Goal: Information Seeking & Learning: Learn about a topic

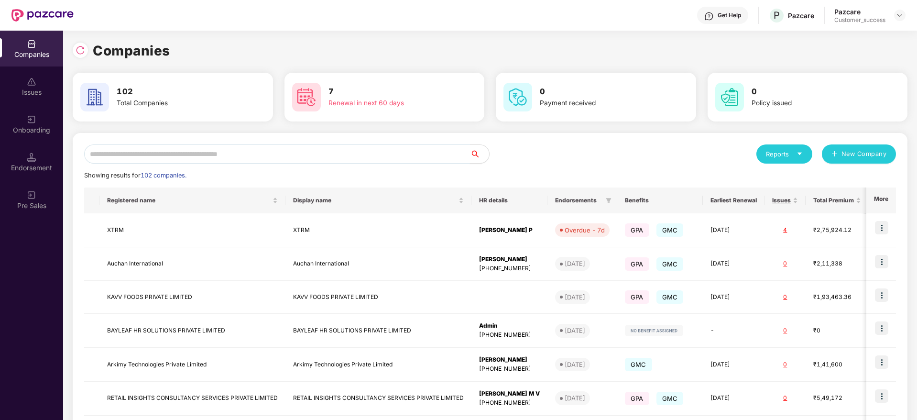
click at [188, 155] on input "text" at bounding box center [277, 153] width 386 height 19
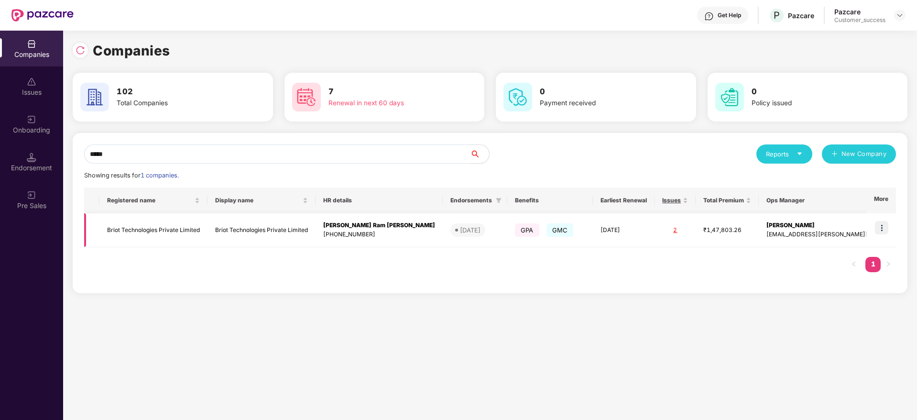
type input "*****"
click at [224, 227] on td "Briot Technologies Private Limited" at bounding box center [261, 230] width 108 height 34
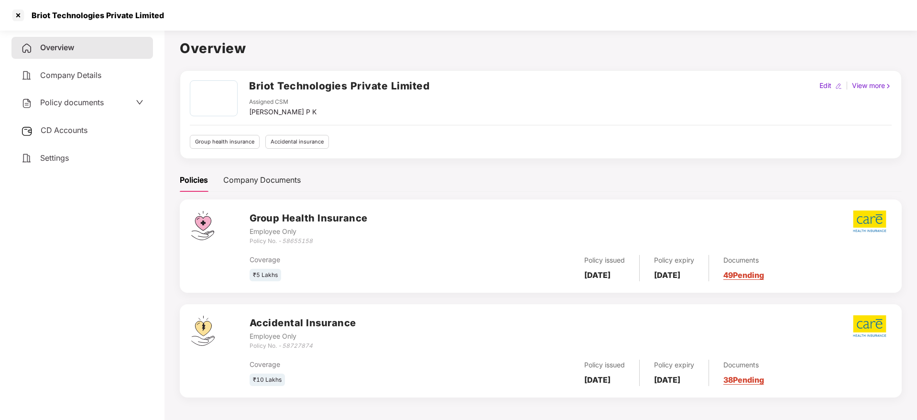
click at [80, 126] on span "CD Accounts" at bounding box center [64, 130] width 47 height 10
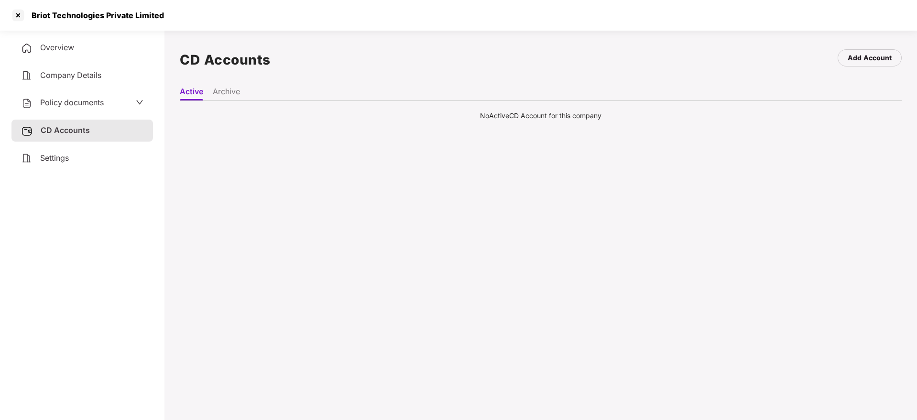
click at [71, 106] on span "Policy documents" at bounding box center [72, 102] width 64 height 10
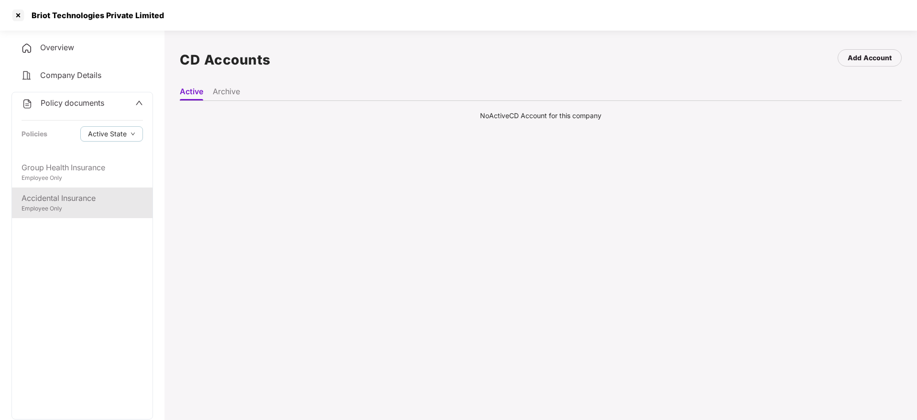
click at [51, 195] on div "Accidental Insurance" at bounding box center [82, 198] width 121 height 12
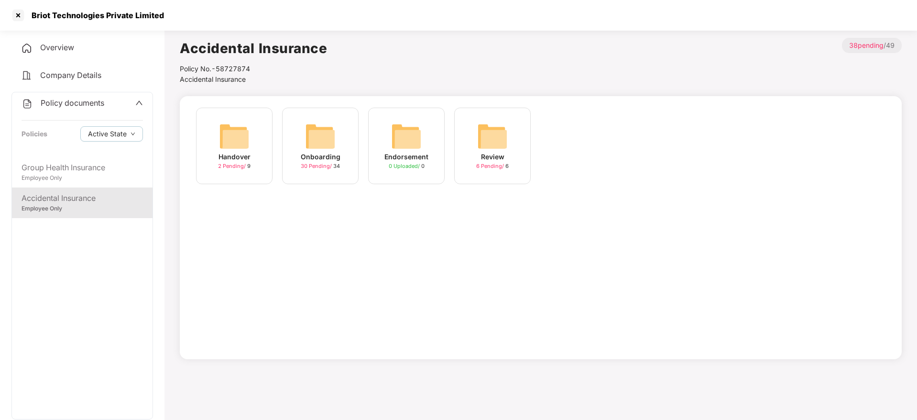
click at [310, 170] on div "30 Pending / 34" at bounding box center [320, 166] width 39 height 8
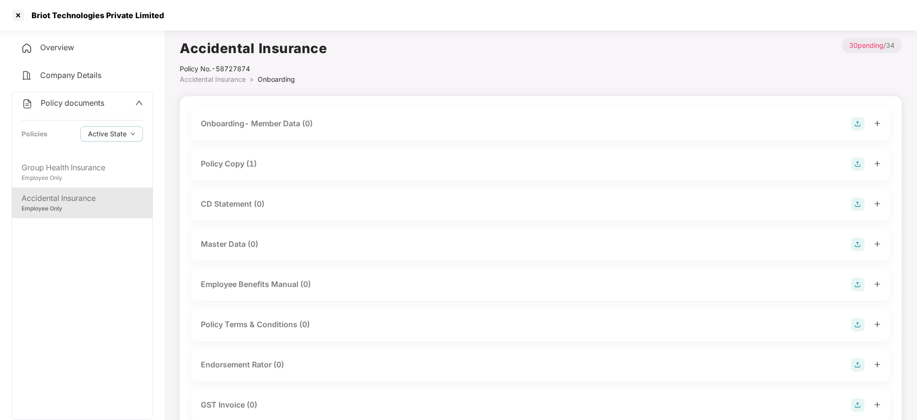
click at [237, 165] on div "Policy Copy (1)" at bounding box center [229, 164] width 56 height 12
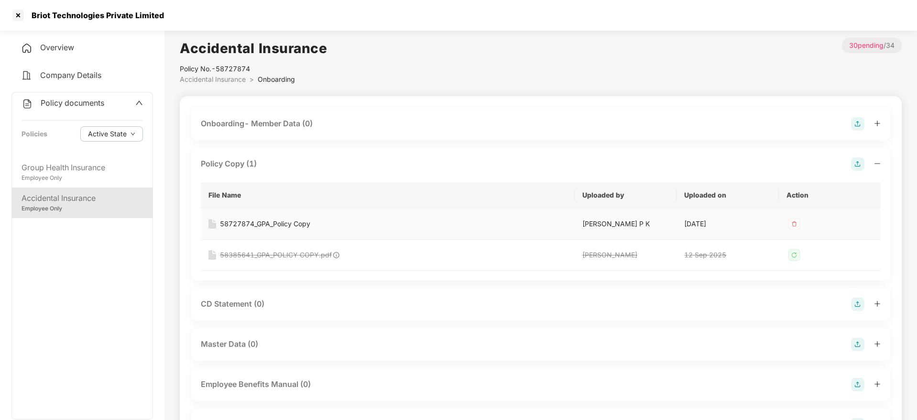
click at [264, 222] on div "58727874_GPA_Policy Copy" at bounding box center [265, 223] width 90 height 11
click at [119, 13] on div "Briot Technologies Private Limited" at bounding box center [95, 16] width 138 height 10
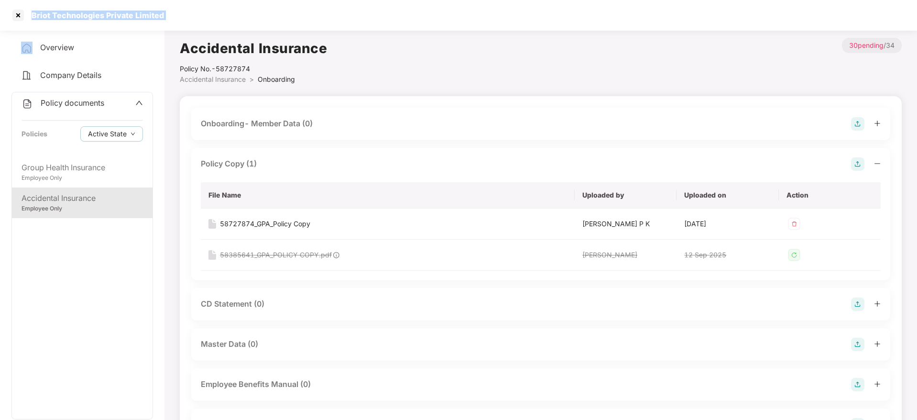
copy div "Briot Technologies Private Limited"
click at [15, 16] on div at bounding box center [18, 15] width 15 height 15
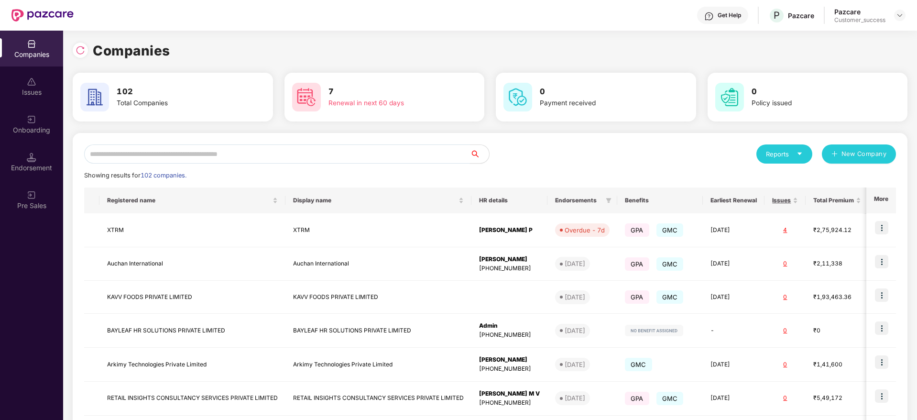
click at [131, 152] on input "text" at bounding box center [277, 153] width 386 height 19
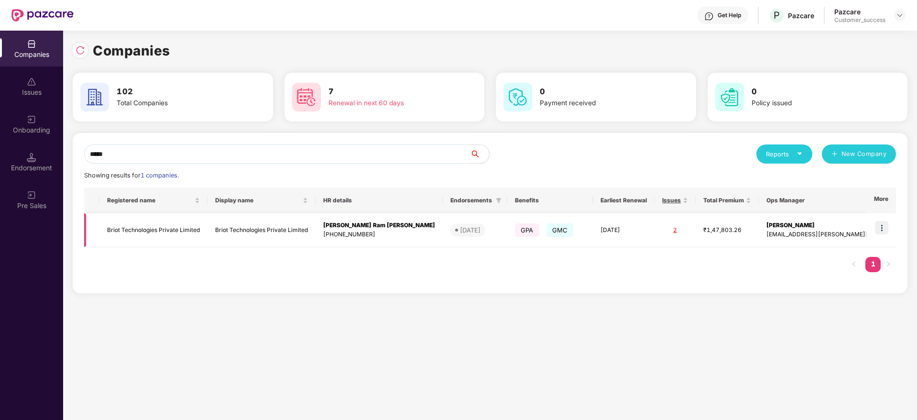
type input "*****"
click at [121, 233] on td "Briot Technologies Private Limited" at bounding box center [153, 230] width 108 height 34
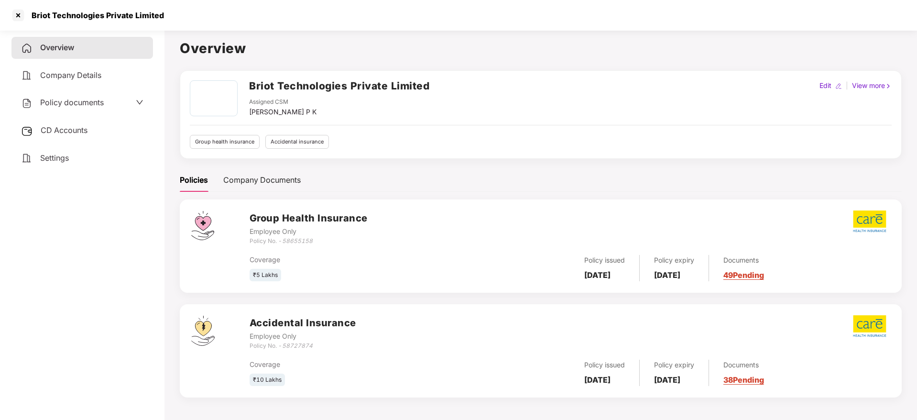
click at [63, 133] on span "CD Accounts" at bounding box center [64, 130] width 47 height 10
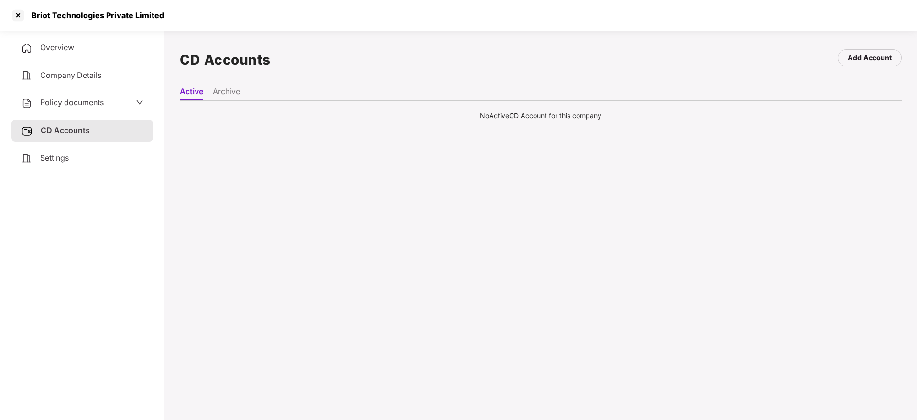
click at [212, 96] on ul "Active Archive" at bounding box center [541, 91] width 722 height 19
click at [228, 96] on li "Archive" at bounding box center [226, 94] width 27 height 14
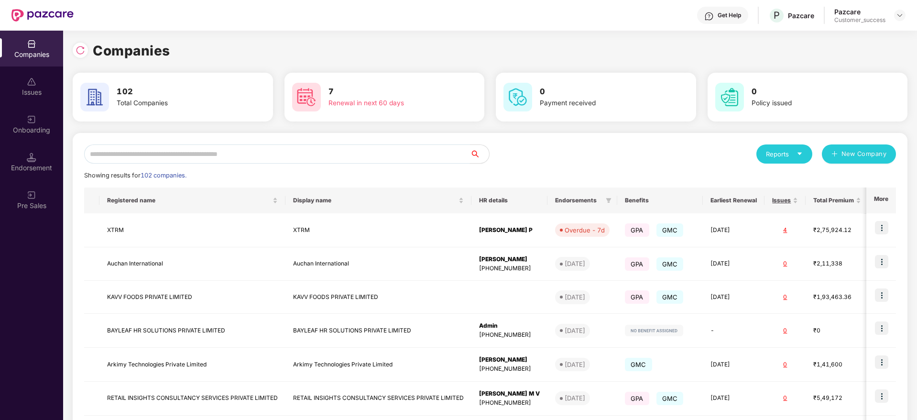
click at [221, 157] on input "text" at bounding box center [277, 153] width 386 height 19
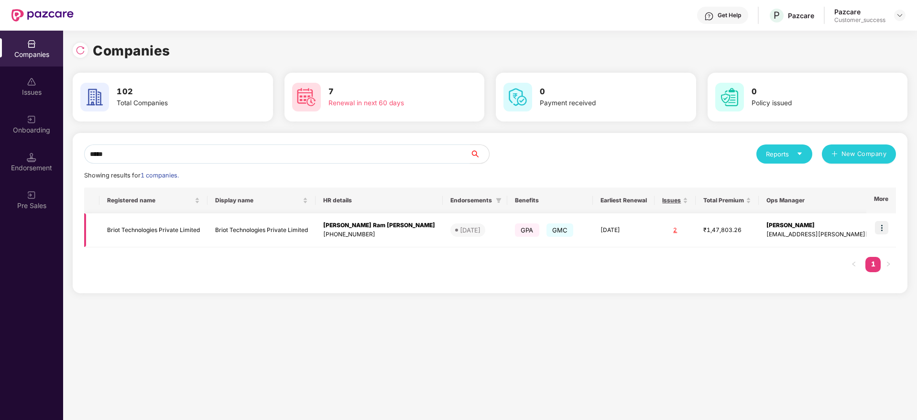
type input "*****"
click at [882, 228] on img at bounding box center [881, 227] width 13 height 13
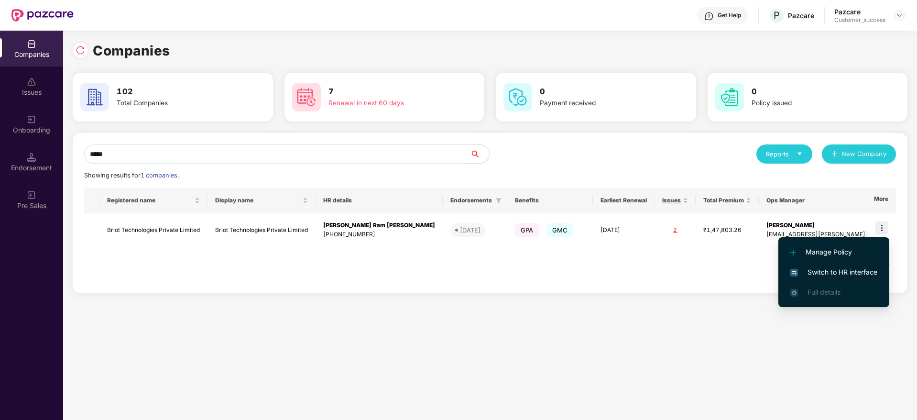
click at [830, 271] on span "Switch to HR interface" at bounding box center [833, 272] width 87 height 11
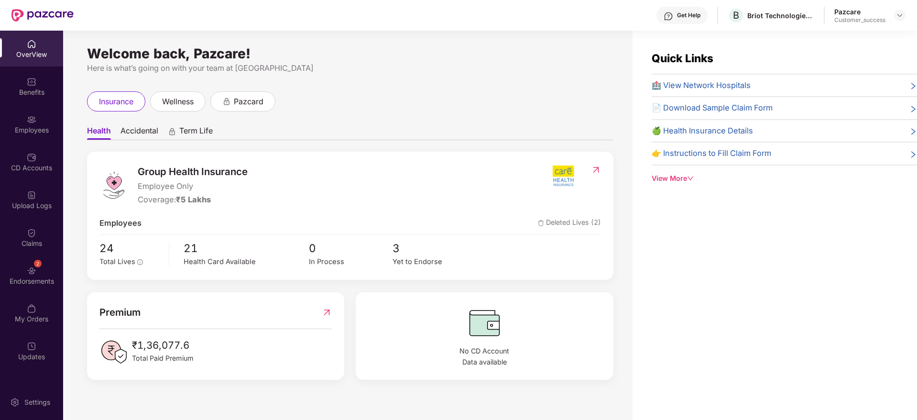
click at [24, 270] on div "2 Endorsements" at bounding box center [31, 275] width 63 height 36
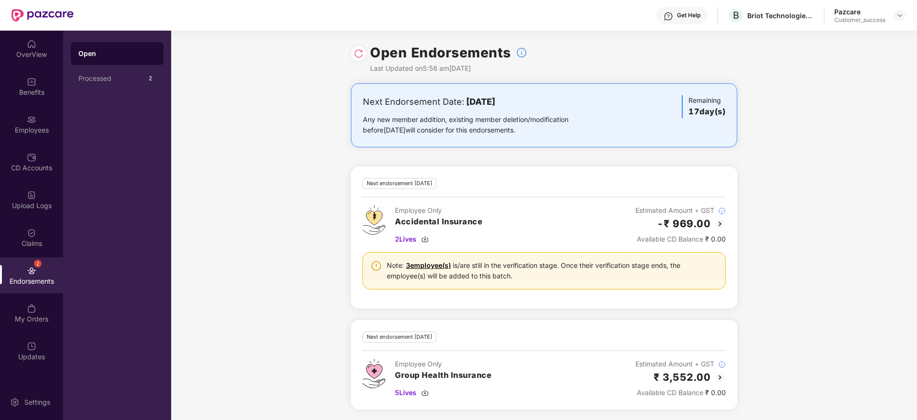
click at [719, 225] on img at bounding box center [719, 223] width 11 height 11
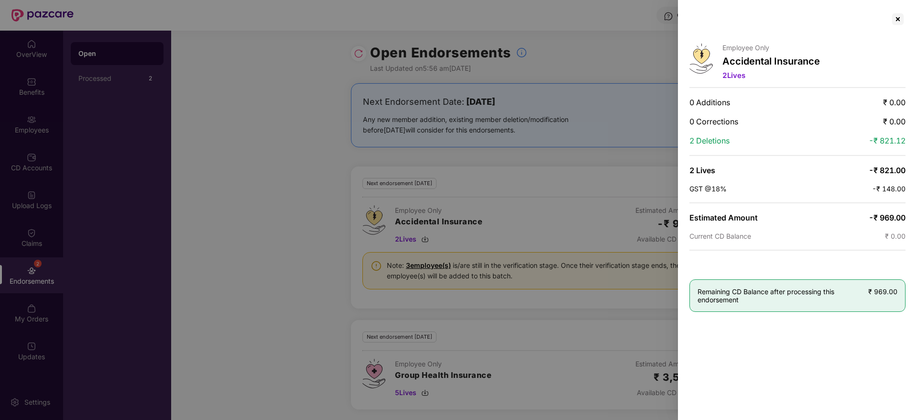
click at [576, 163] on div at bounding box center [458, 210] width 917 height 420
click at [578, 153] on div at bounding box center [458, 210] width 917 height 420
drag, startPoint x: 900, startPoint y: 9, endPoint x: 898, endPoint y: 13, distance: 5.6
click at [898, 13] on div "Employee Only Accidental Insurance 2 Lives 0 Additions ₹ 0.00 0 Corrections ₹ 0…" at bounding box center [797, 210] width 239 height 420
click at [898, 13] on div at bounding box center [897, 18] width 15 height 15
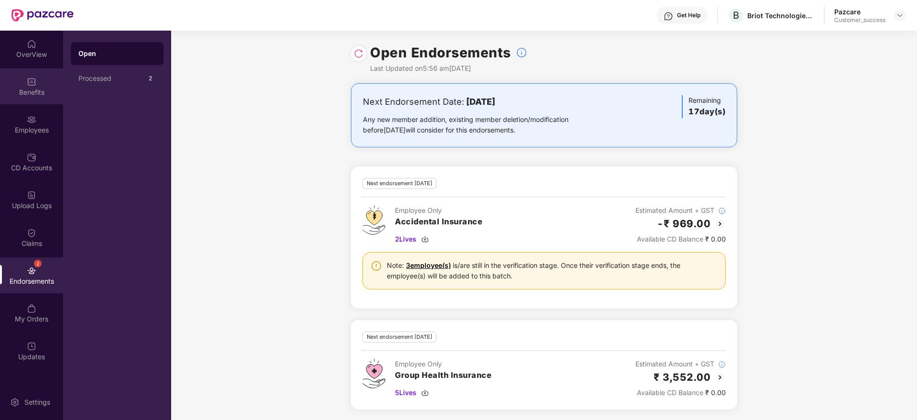
click at [41, 92] on div "Benefits" at bounding box center [31, 92] width 63 height 10
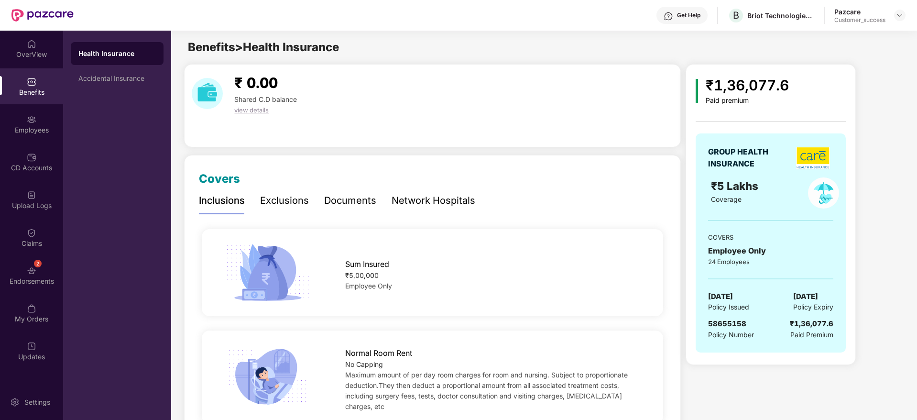
click at [733, 322] on span "58655158" at bounding box center [727, 323] width 38 height 9
copy span "58655158"
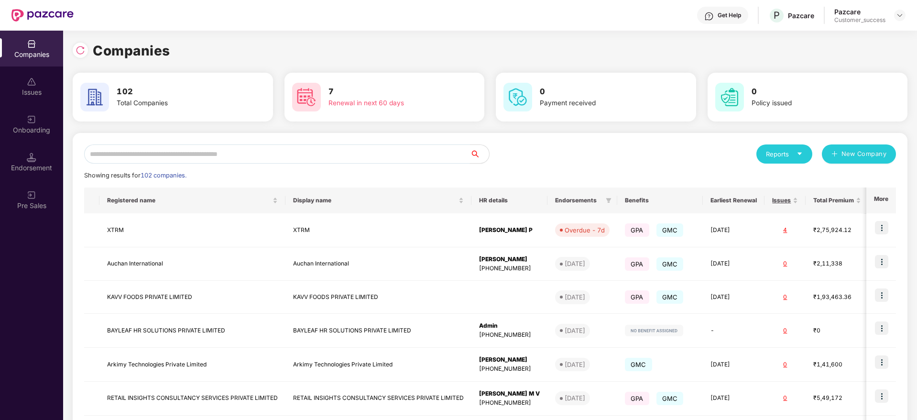
click at [174, 156] on input "text" at bounding box center [277, 153] width 386 height 19
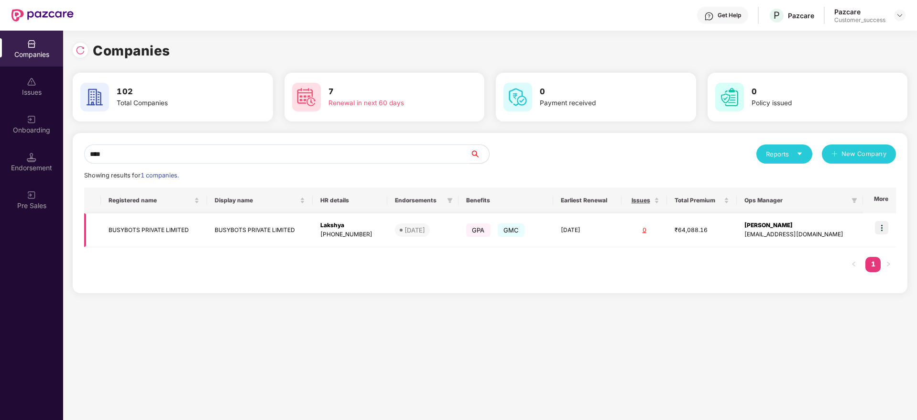
type input "****"
click at [880, 227] on img at bounding box center [881, 227] width 13 height 13
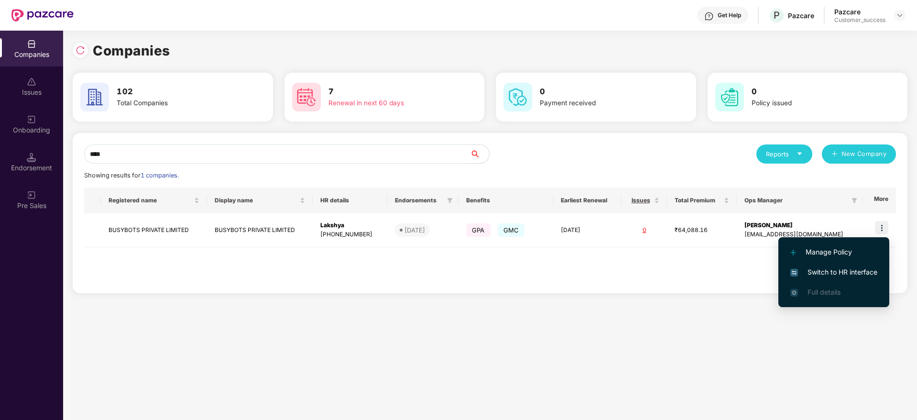
click at [852, 268] on span "Switch to HR interface" at bounding box center [833, 272] width 87 height 11
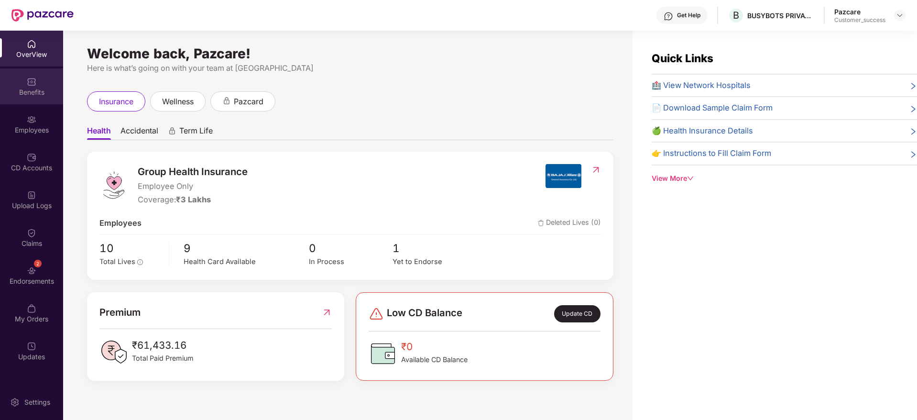
click at [24, 97] on div "Benefits" at bounding box center [31, 86] width 63 height 36
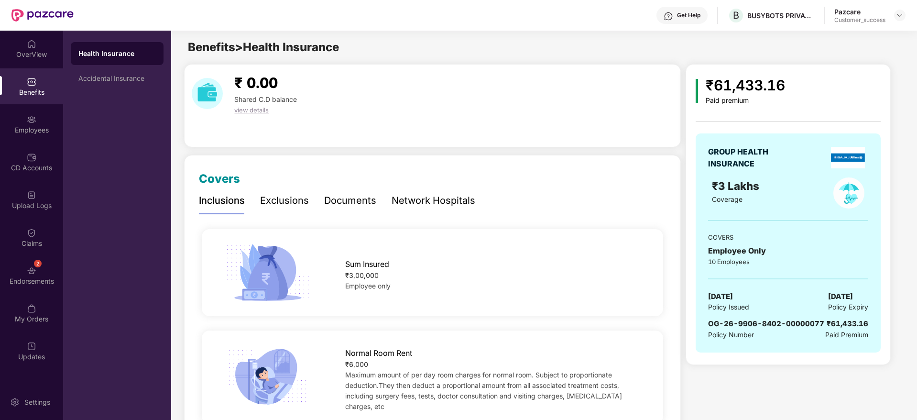
click at [405, 210] on div "Network Hospitals" at bounding box center [433, 200] width 84 height 26
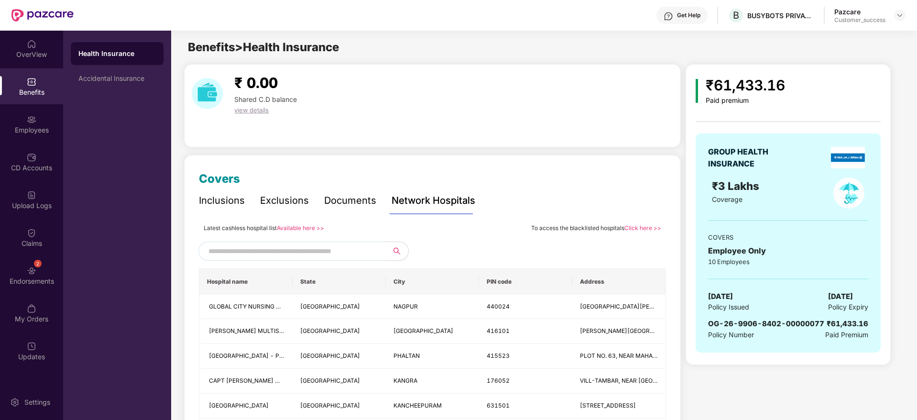
click at [302, 231] on div "Latest cashless hospital list Available here >>" at bounding box center [264, 227] width 120 height 11
click at [299, 224] on link "Available here >>" at bounding box center [300, 227] width 47 height 7
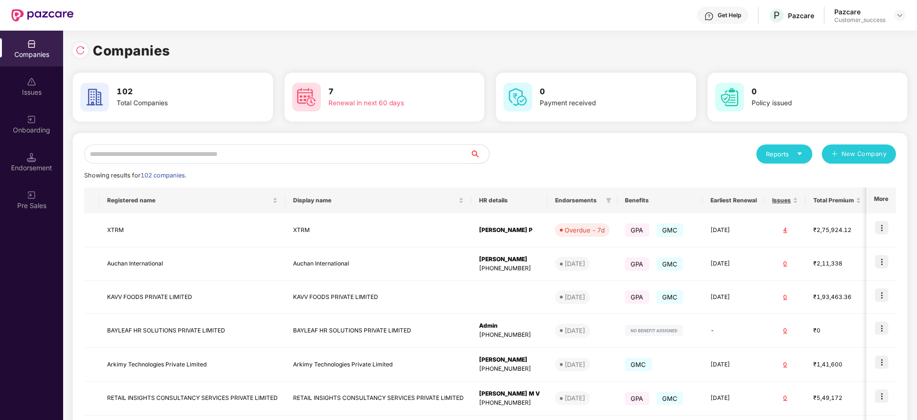
click at [121, 155] on input "text" at bounding box center [277, 153] width 386 height 19
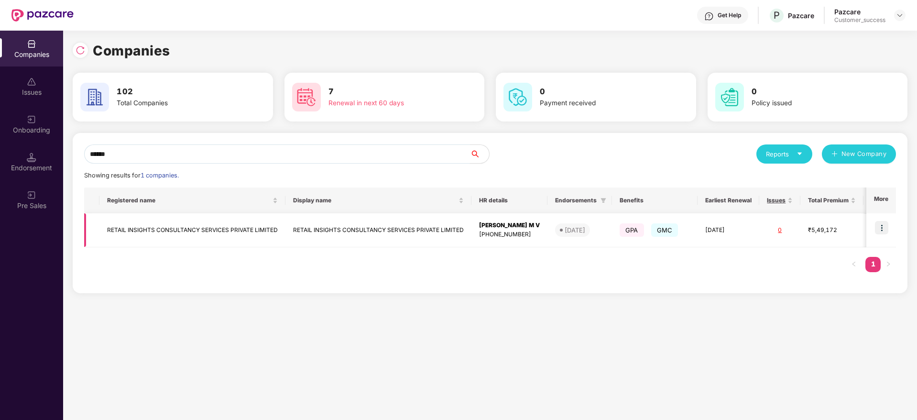
type input "******"
click at [878, 227] on img at bounding box center [881, 227] width 13 height 13
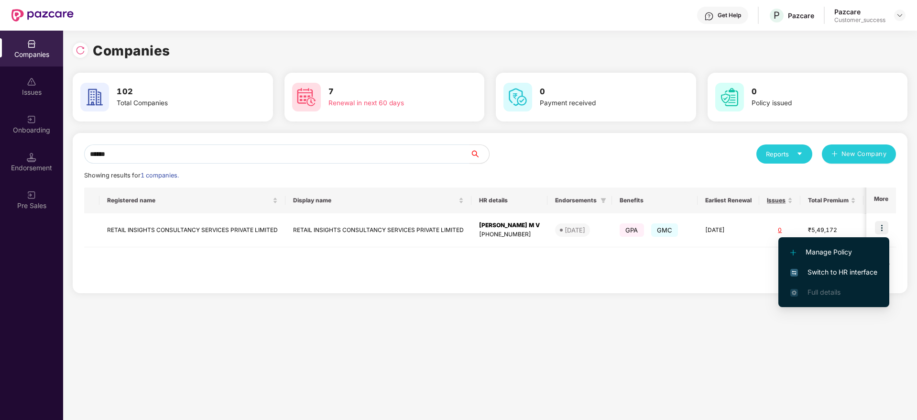
click at [823, 269] on span "Switch to HR interface" at bounding box center [833, 272] width 87 height 11
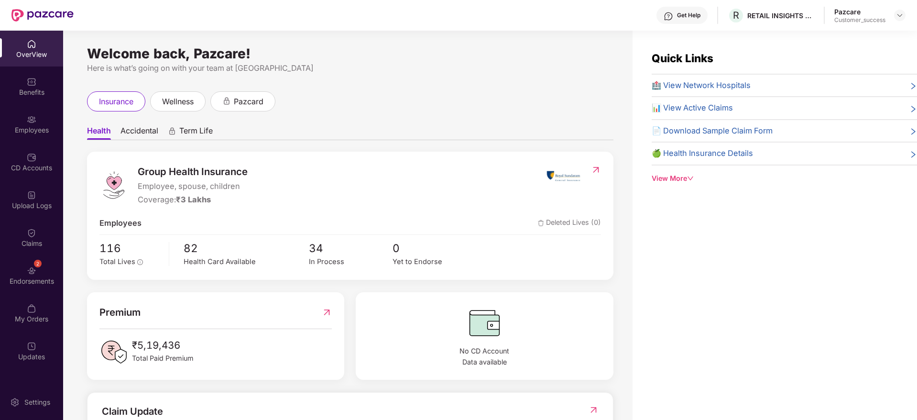
click at [36, 139] on div "Employees" at bounding box center [31, 124] width 63 height 36
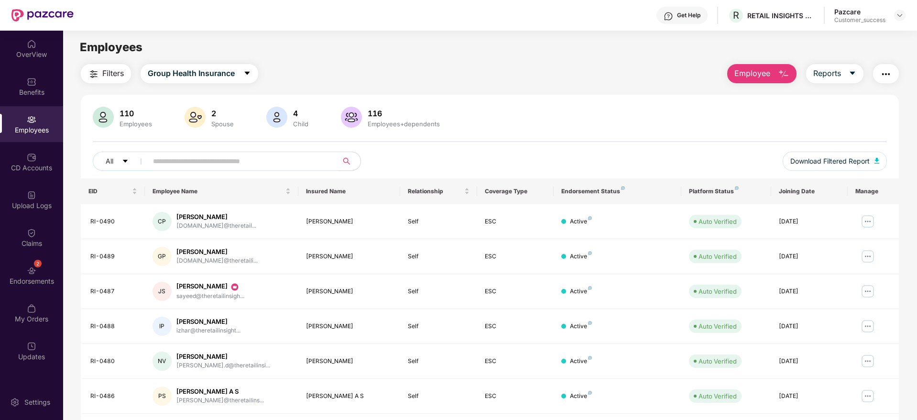
click at [257, 161] on input "text" at bounding box center [239, 161] width 172 height 14
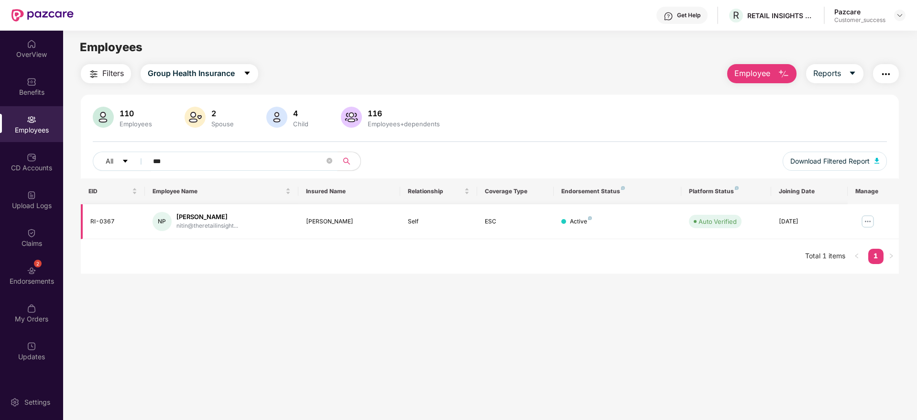
type input "***"
click at [872, 222] on img at bounding box center [867, 221] width 15 height 15
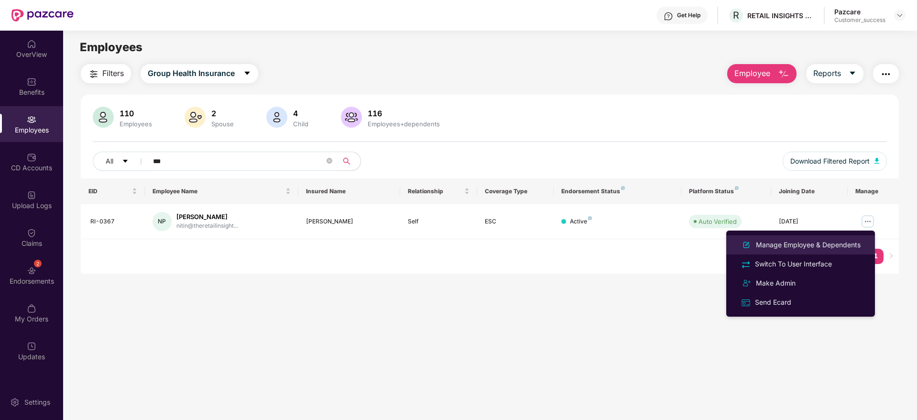
click at [827, 239] on div "Manage Employee & Dependents" at bounding box center [808, 244] width 108 height 11
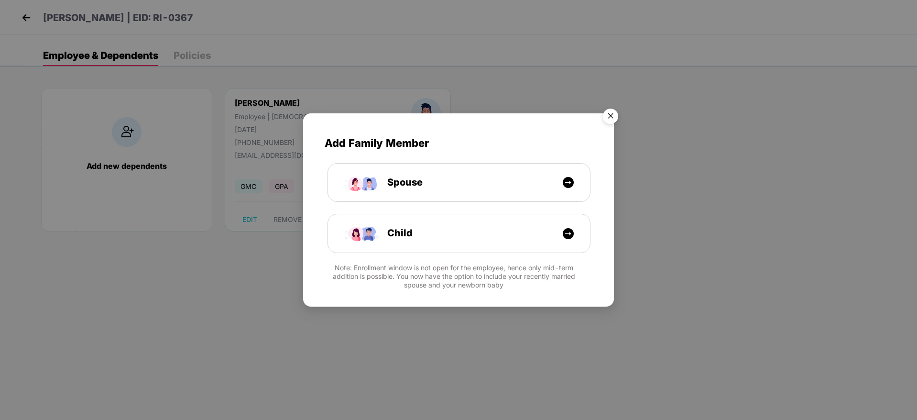
click at [615, 111] on img "Close" at bounding box center [610, 117] width 27 height 27
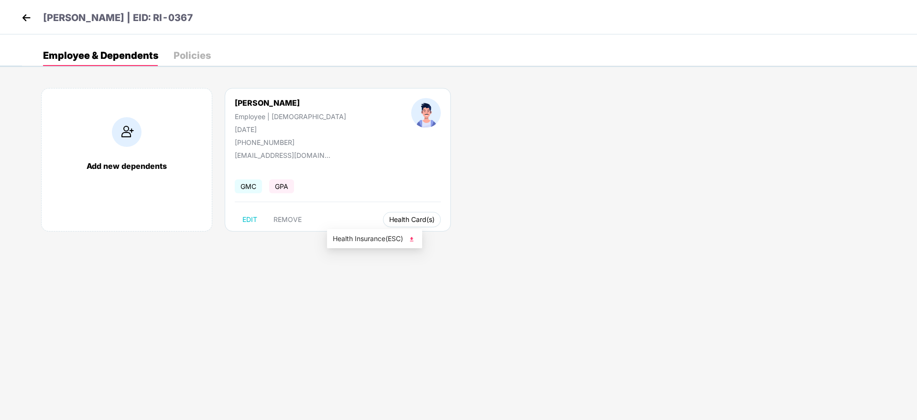
click at [383, 213] on button "Health Card(s)" at bounding box center [412, 219] width 58 height 15
click at [364, 238] on span "Health Insurance(ESC)" at bounding box center [375, 238] width 84 height 11
click at [33, 18] on img at bounding box center [26, 18] width 14 height 14
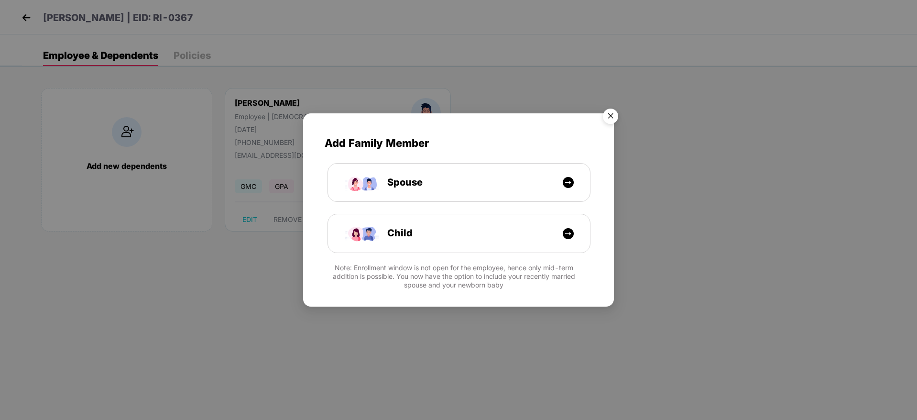
click at [608, 113] on img "Close" at bounding box center [610, 117] width 27 height 27
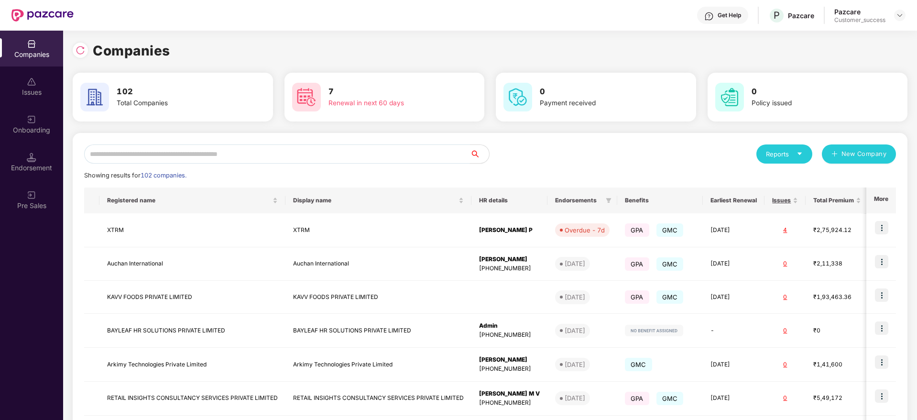
click at [207, 159] on input "text" at bounding box center [277, 153] width 386 height 19
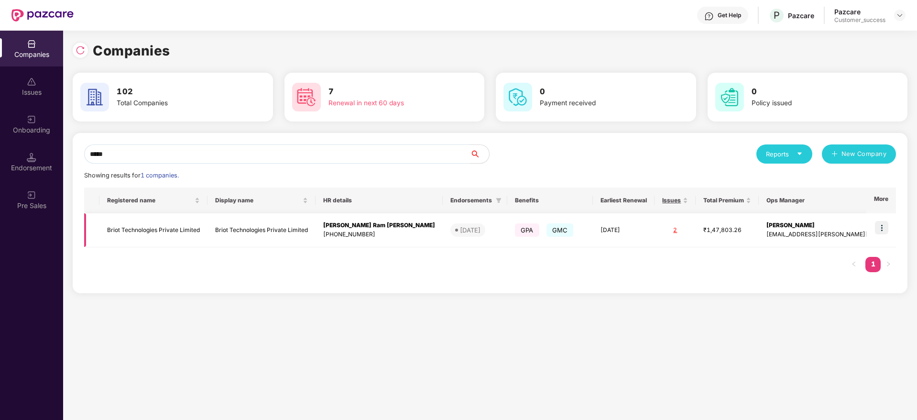
type input "*****"
click at [890, 226] on td at bounding box center [881, 230] width 30 height 34
click at [153, 248] on div "Registered name Display name HR details Endorsements Benefits Earliest Renewal …" at bounding box center [490, 234] width 812 height 94
click at [153, 228] on td "Briot Technologies Private Limited" at bounding box center [153, 230] width 108 height 34
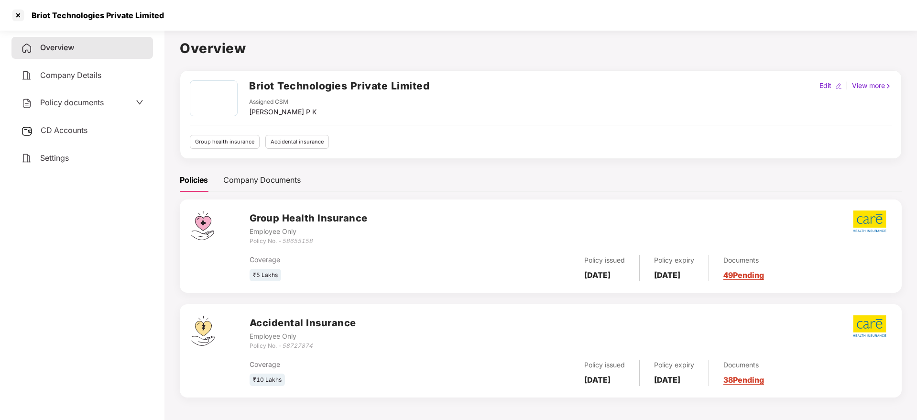
click at [77, 109] on div "Policy documents" at bounding box center [81, 103] width 141 height 22
click at [78, 101] on span "Policy documents" at bounding box center [72, 102] width 64 height 10
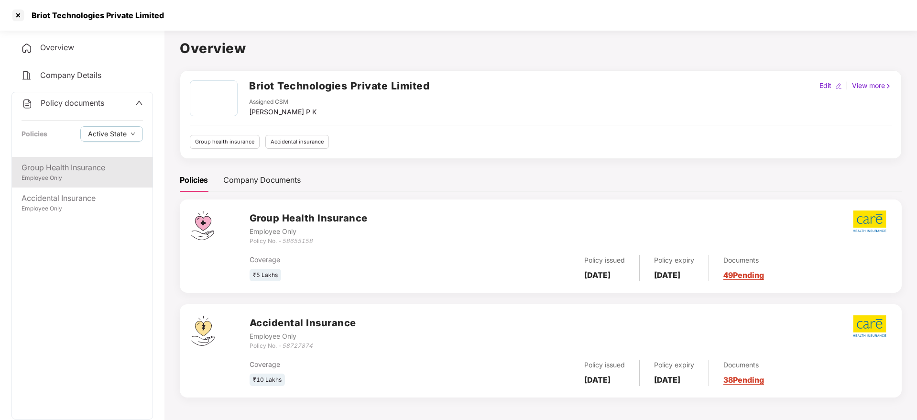
click at [33, 167] on div "Group Health Insurance" at bounding box center [82, 168] width 121 height 12
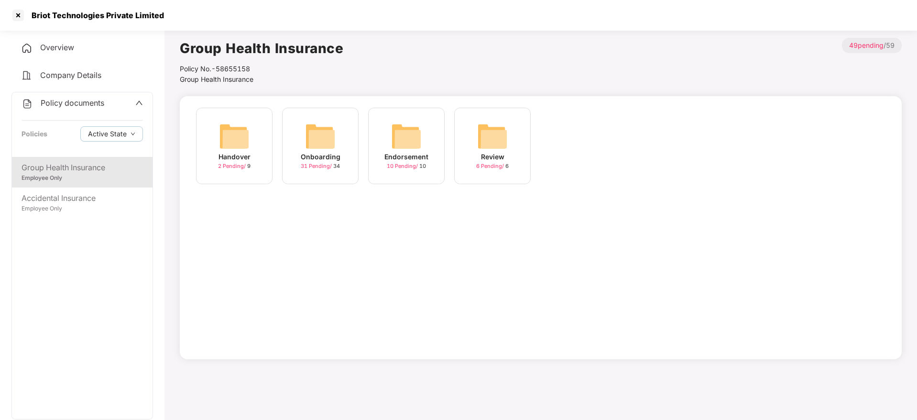
click at [284, 155] on div "Onboarding 31 Pending / 34" at bounding box center [320, 146] width 76 height 76
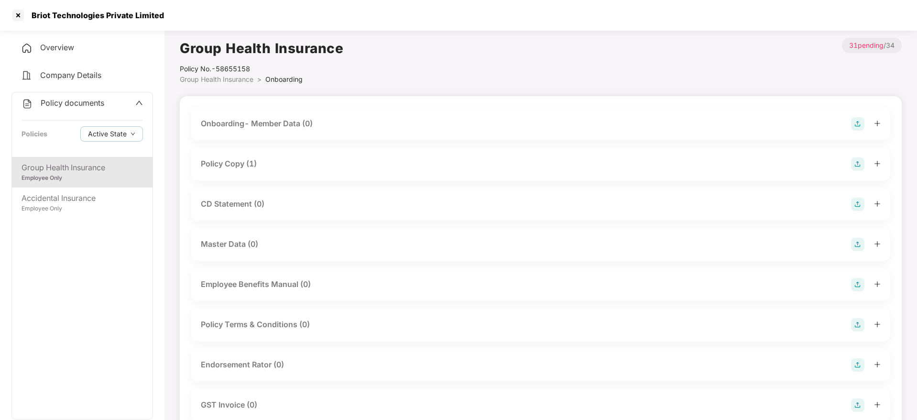
click at [245, 164] on div "Policy Copy (1)" at bounding box center [229, 164] width 56 height 12
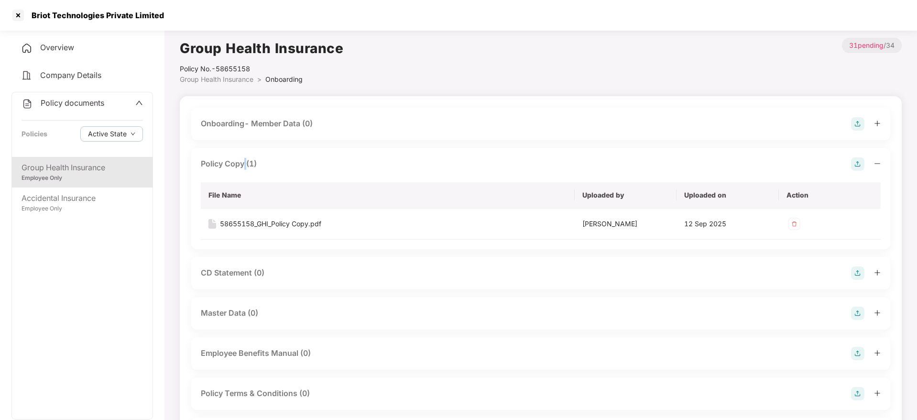
click at [245, 164] on div "Policy Copy (1)" at bounding box center [229, 164] width 56 height 12
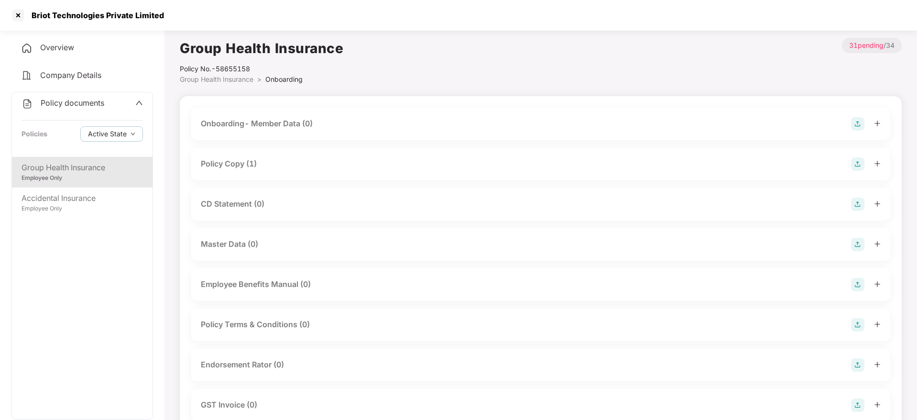
click at [233, 159] on div "Policy Copy (1)" at bounding box center [229, 164] width 56 height 12
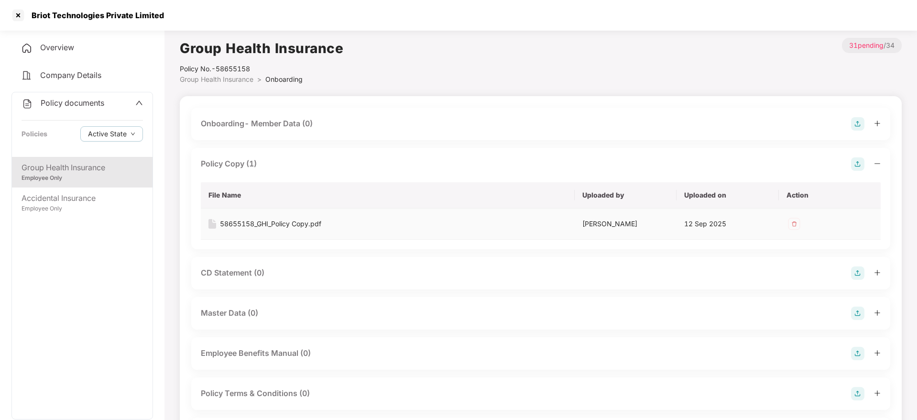
click at [303, 227] on div "58655158_GHI_Policy Copy.pdf" at bounding box center [270, 223] width 101 height 11
click at [23, 9] on div at bounding box center [18, 15] width 15 height 15
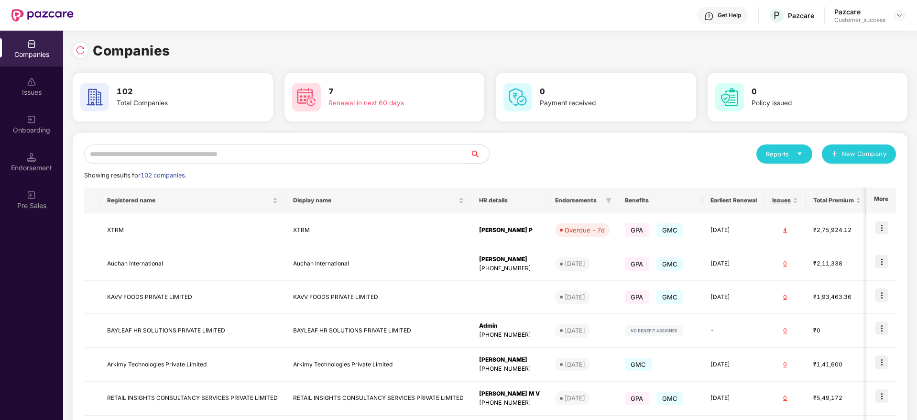
click at [139, 160] on input "text" at bounding box center [277, 153] width 386 height 19
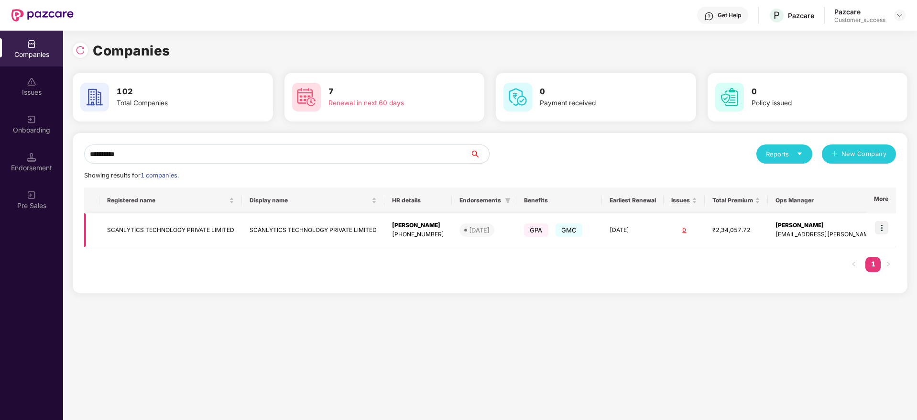
type input "**********"
click at [216, 229] on td "SCANLYTICS TECHNOLOGY PRIVATE LIMITED" at bounding box center [170, 230] width 142 height 34
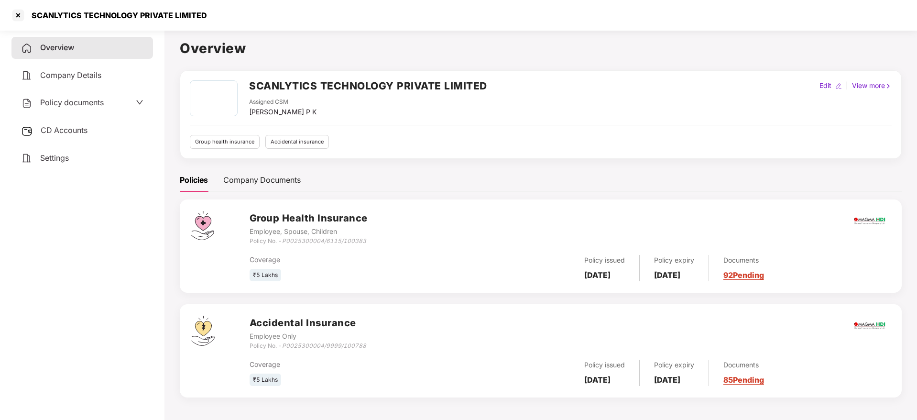
click at [81, 106] on span "Policy documents" at bounding box center [72, 102] width 64 height 10
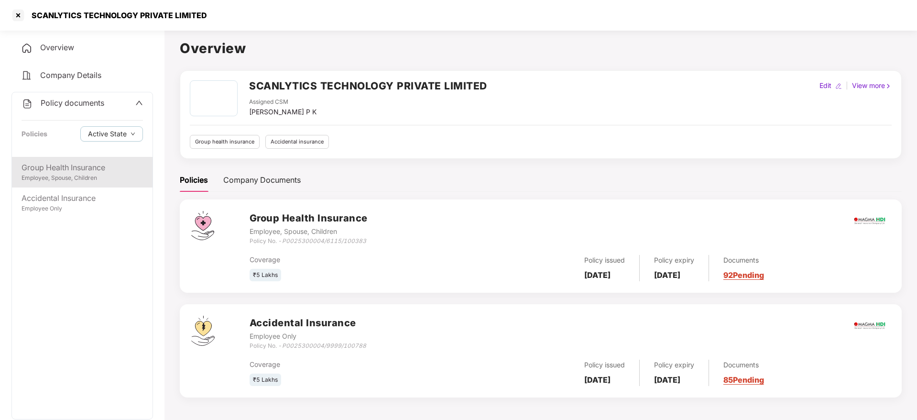
click at [100, 184] on div "Group Health Insurance Employee, Spouse, Children" at bounding box center [82, 172] width 141 height 31
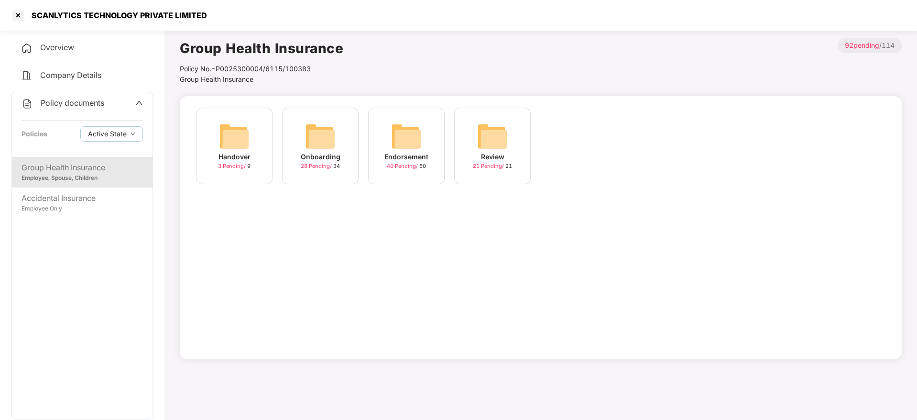
click at [302, 144] on div "Onboarding 28 Pending / 34" at bounding box center [320, 146] width 76 height 76
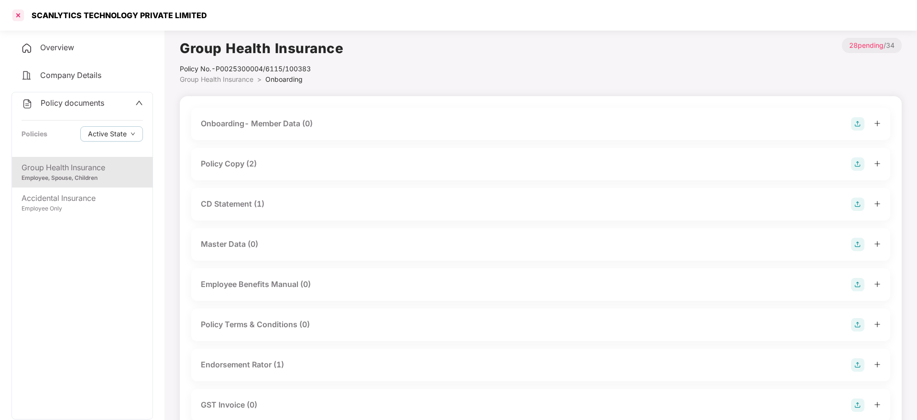
click at [16, 16] on div at bounding box center [18, 15] width 15 height 15
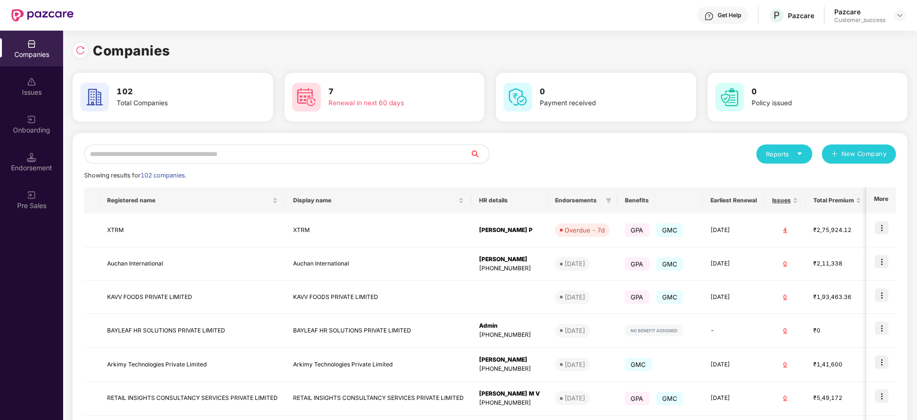
click at [110, 163] on input "text" at bounding box center [277, 153] width 386 height 19
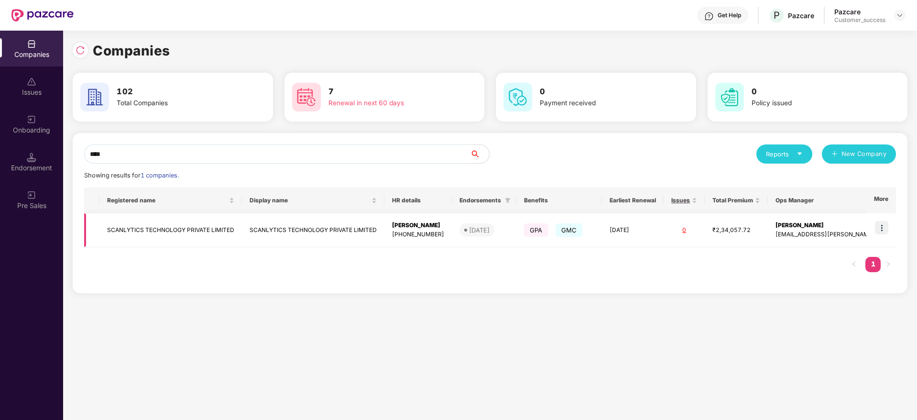
type input "****"
click at [142, 237] on td "SCANLYTICS TECHNOLOGY PRIVATE LIMITED" at bounding box center [170, 230] width 142 height 34
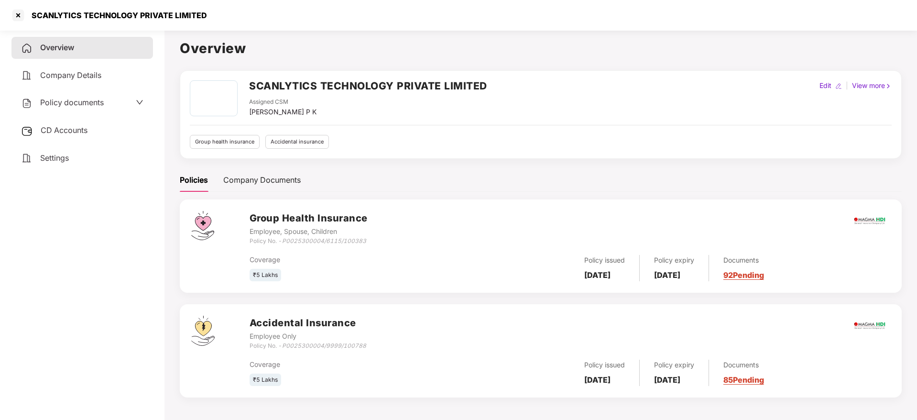
click at [75, 102] on span "Policy documents" at bounding box center [72, 102] width 64 height 10
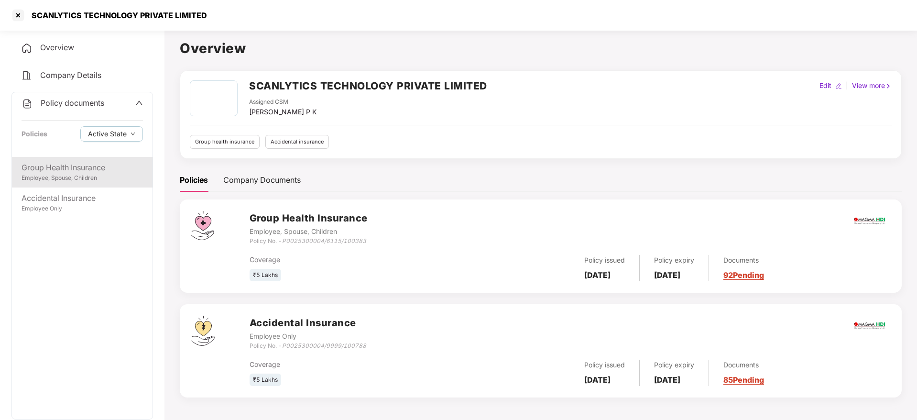
click at [71, 167] on div "Group Health Insurance" at bounding box center [82, 168] width 121 height 12
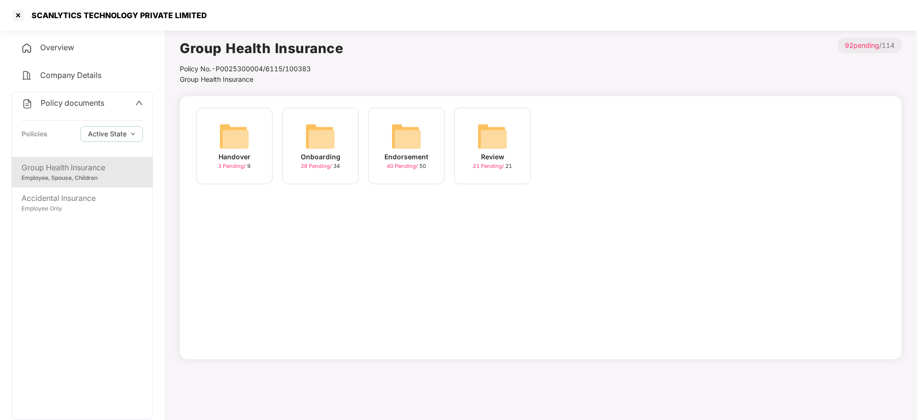
click at [377, 157] on div "Endorsement 40 Pending / 50" at bounding box center [406, 146] width 76 height 76
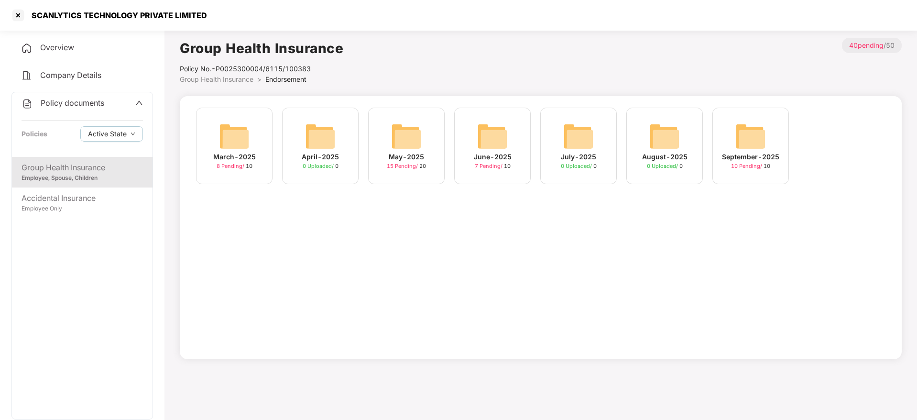
click at [719, 141] on div "September-2025 10 Pending / 10" at bounding box center [750, 146] width 76 height 76
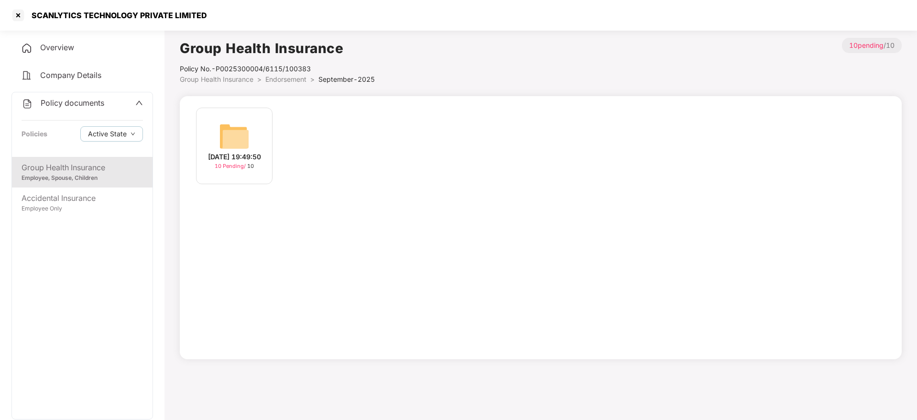
click at [259, 162] on div "[DATE] 19:49:50" at bounding box center [234, 156] width 53 height 11
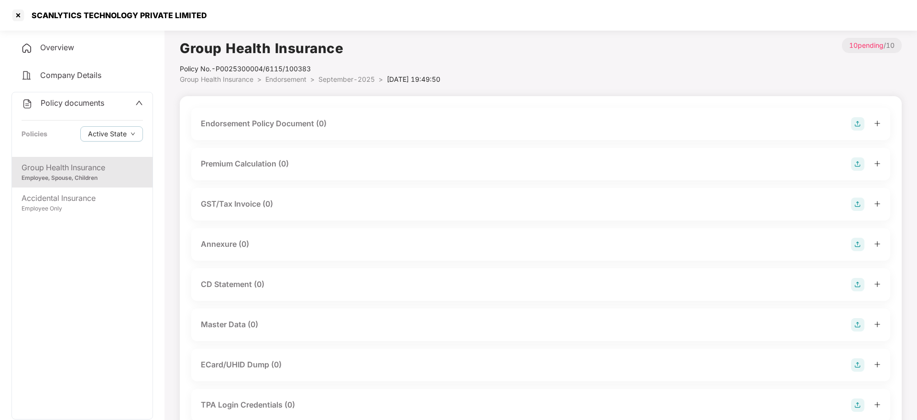
click at [242, 79] on span "Group Health Insurance" at bounding box center [217, 79] width 74 height 8
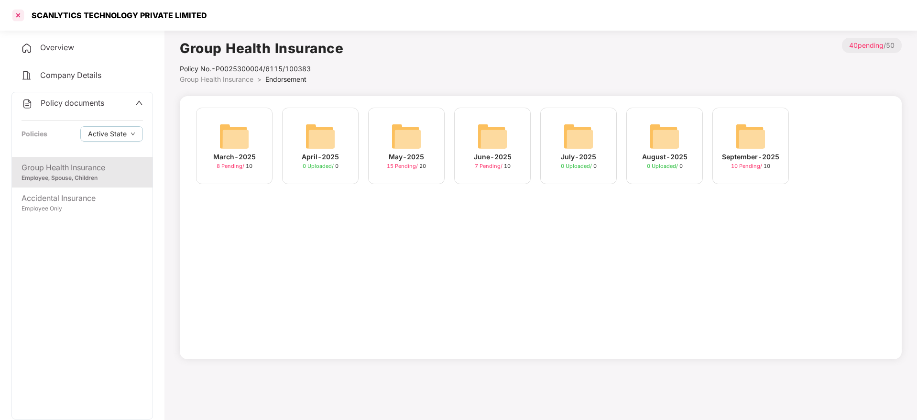
click at [19, 22] on div at bounding box center [18, 15] width 15 height 15
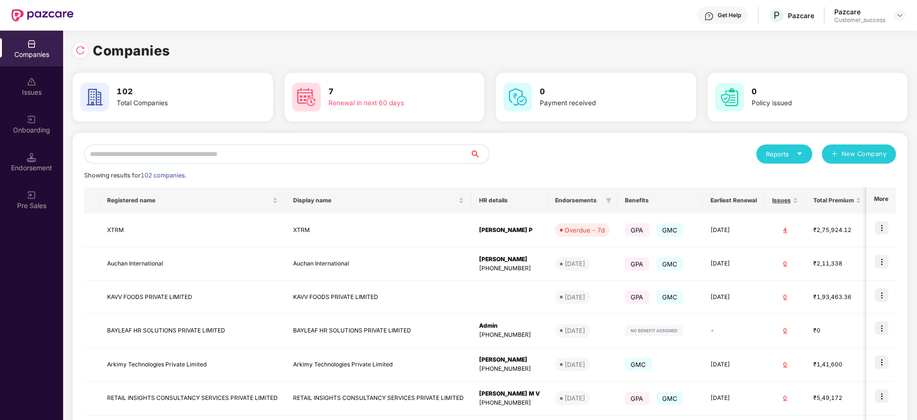
click at [157, 148] on input "text" at bounding box center [277, 153] width 386 height 19
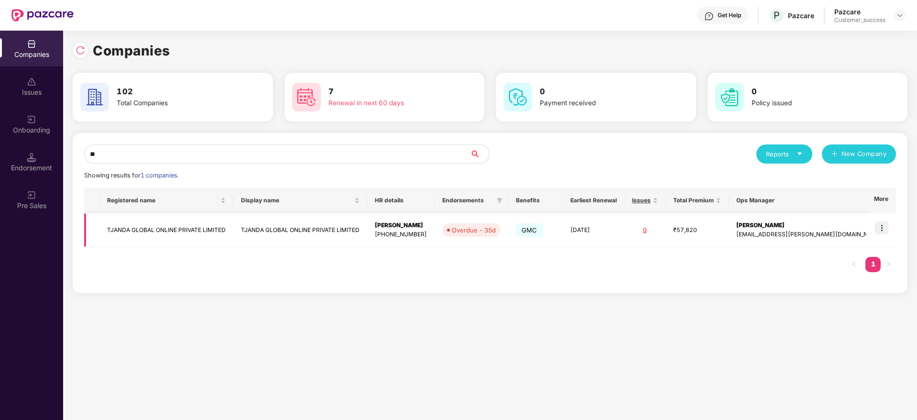
type input "**"
click at [887, 221] on img at bounding box center [881, 227] width 13 height 13
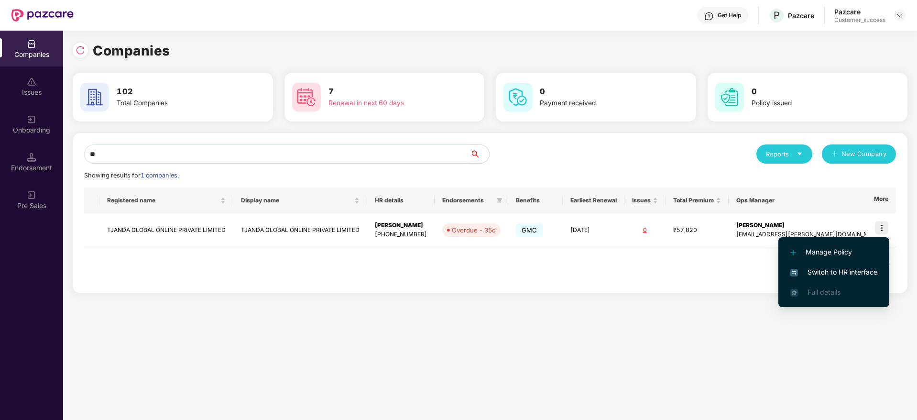
click at [826, 266] on li "Switch to HR interface" at bounding box center [833, 272] width 111 height 20
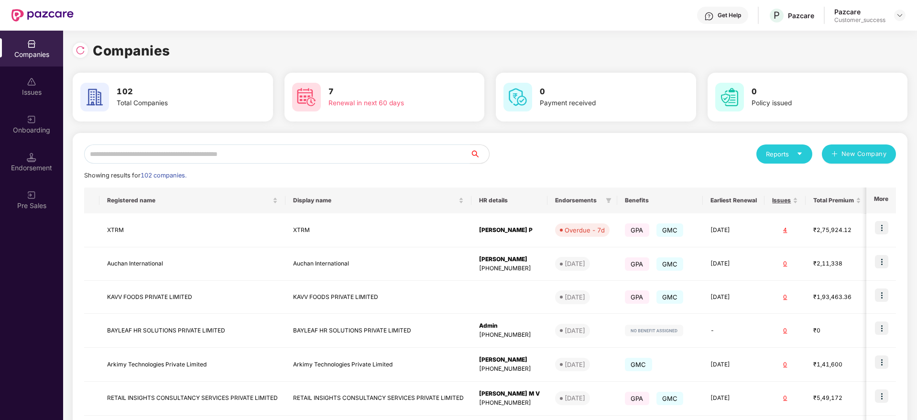
click at [154, 149] on input "text" at bounding box center [277, 153] width 386 height 19
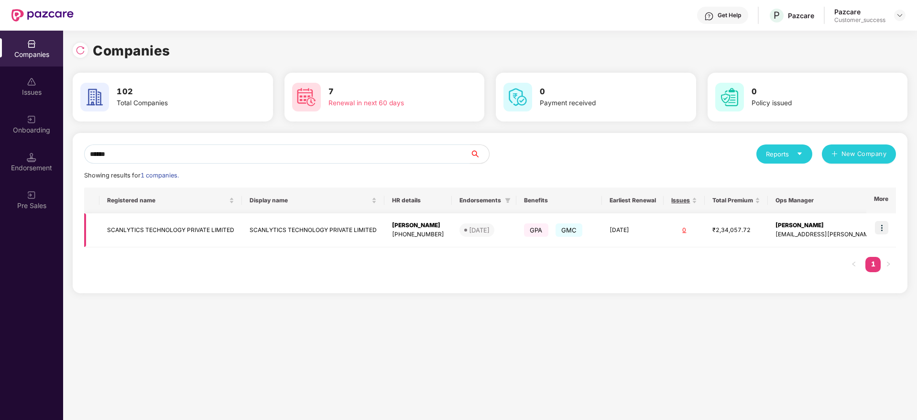
type input "******"
click at [161, 231] on td "SCANLYTICS TECHNOLOGY PRIVATE LIMITED" at bounding box center [170, 230] width 142 height 34
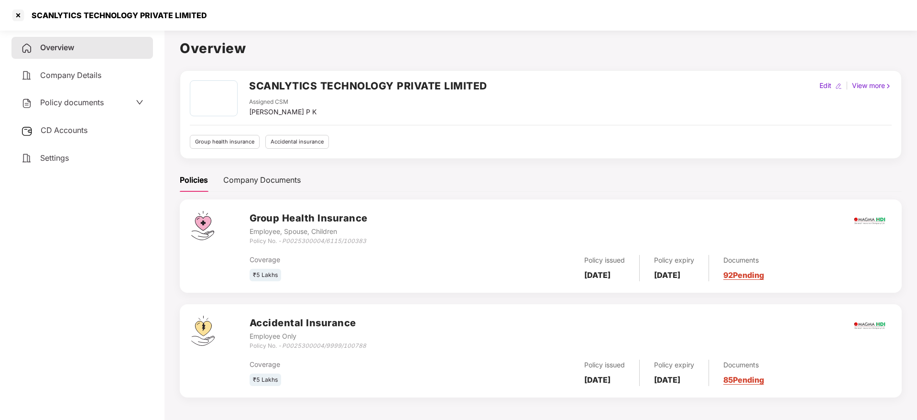
click at [83, 106] on span "Policy documents" at bounding box center [72, 102] width 64 height 10
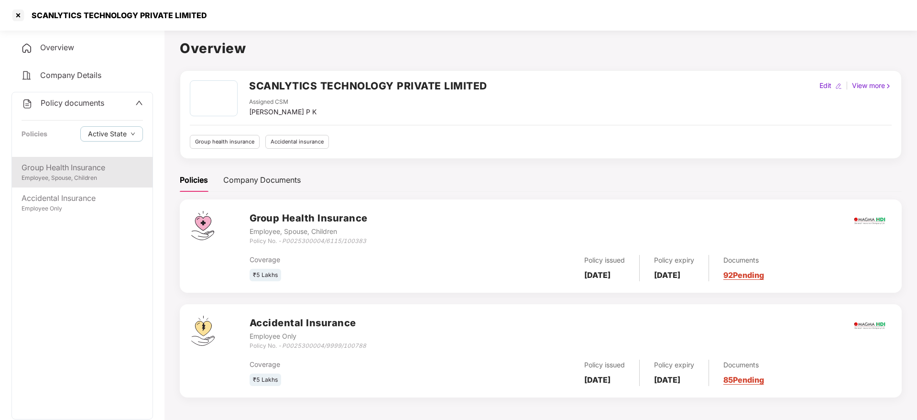
click at [66, 184] on div "Group Health Insurance Employee, Spouse, Children" at bounding box center [82, 172] width 141 height 31
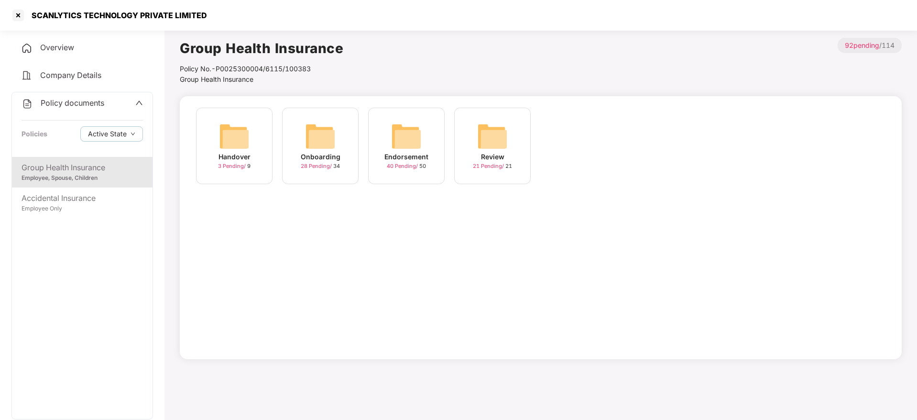
click at [397, 166] on span "40 Pending /" at bounding box center [403, 165] width 32 height 7
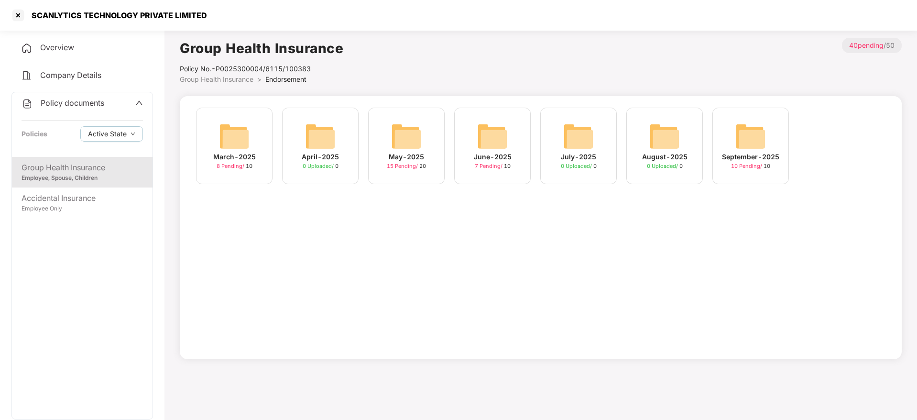
click at [516, 147] on div "June-2025 7 Pending / 10" at bounding box center [492, 146] width 76 height 76
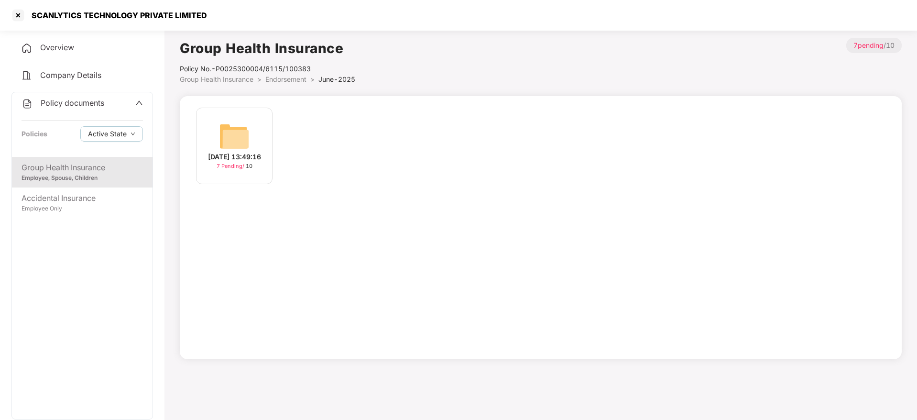
click at [261, 121] on div "[DATE] 13:49:16 7 Pending / 10" at bounding box center [234, 146] width 76 height 76
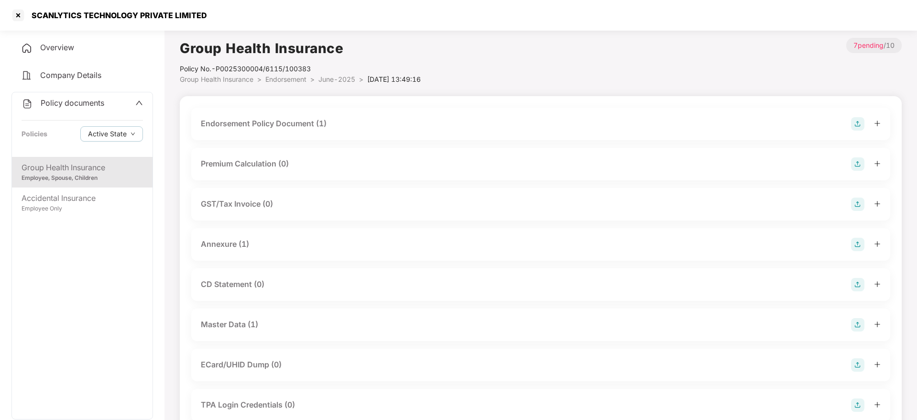
scroll to position [29, 0]
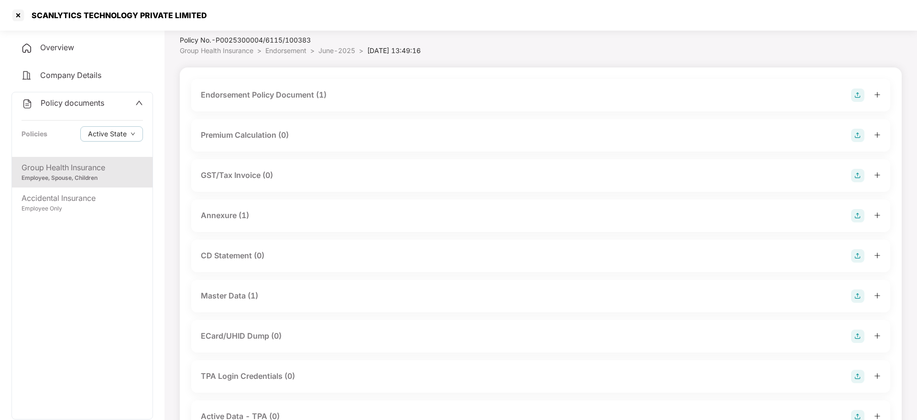
click at [259, 290] on div "Master Data (1)" at bounding box center [541, 295] width 680 height 13
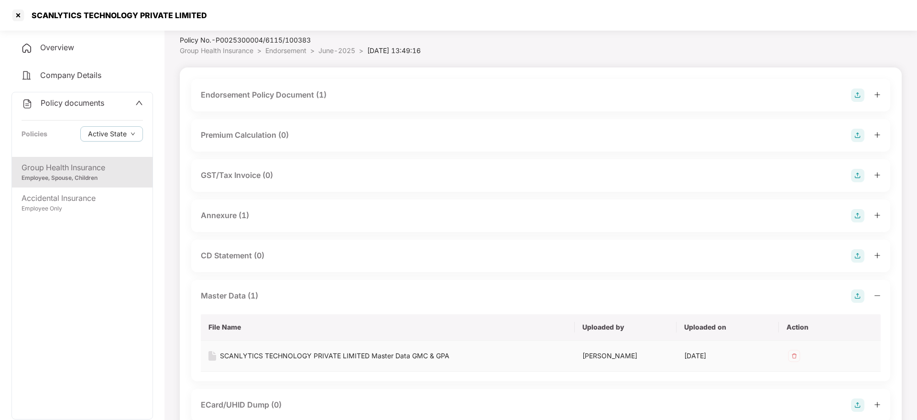
click at [337, 356] on div "SCANLYTICS TECHNOLOGY PRIVATE LIMITED Master Data GMC & GPA" at bounding box center [334, 355] width 229 height 11
click at [9, 6] on div "SCANLYTICS TECHNOLOGY PRIVATE LIMITED" at bounding box center [458, 15] width 917 height 31
click at [14, 12] on div at bounding box center [18, 15] width 15 height 15
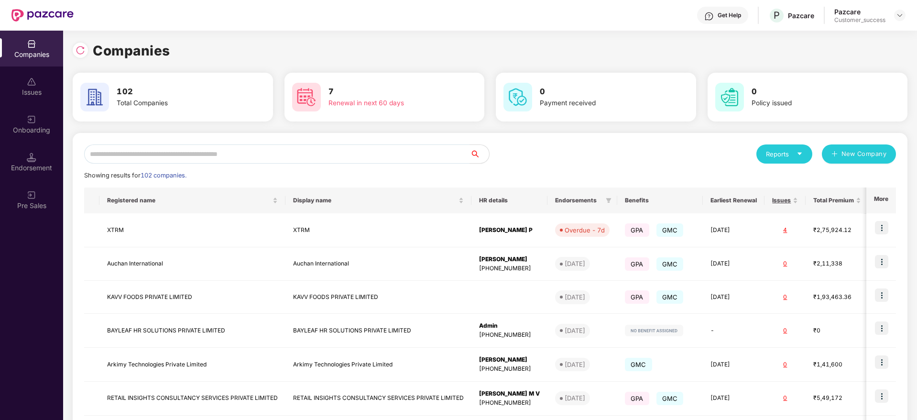
scroll to position [0, 0]
click at [143, 160] on input "text" at bounding box center [277, 153] width 386 height 19
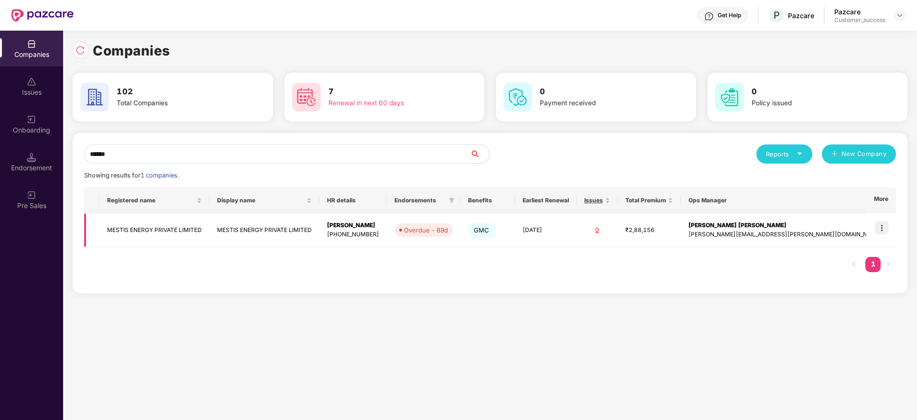
type input "******"
click at [190, 247] on td "MESTIS ENERGY PRIVATE LIMITED" at bounding box center [154, 230] width 110 height 34
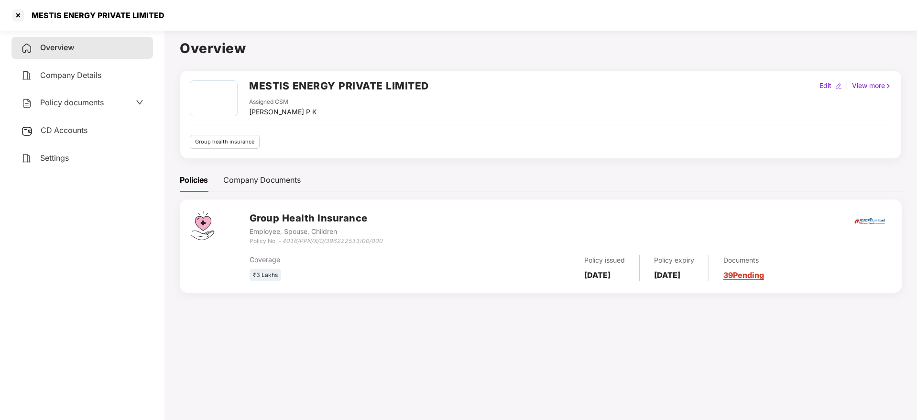
click at [75, 106] on span "Policy documents" at bounding box center [72, 102] width 64 height 10
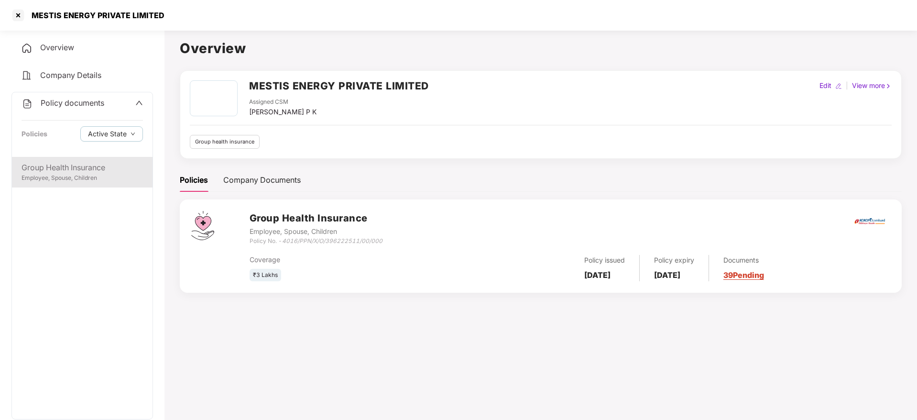
click at [59, 168] on div "Group Health Insurance" at bounding box center [82, 168] width 121 height 12
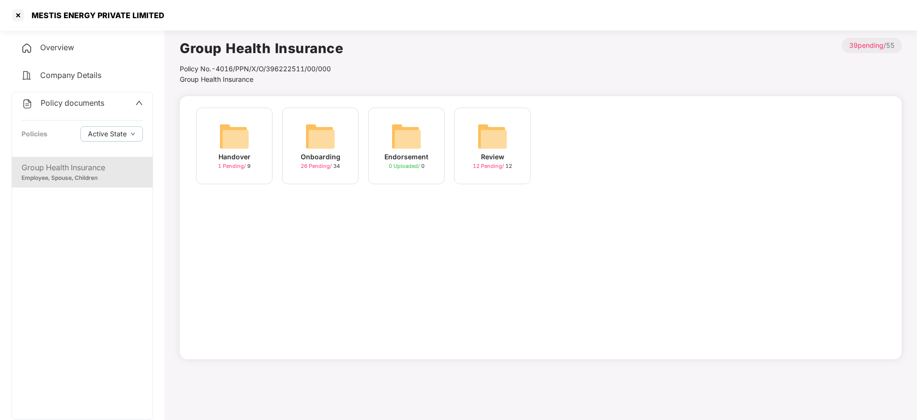
click at [414, 149] on img at bounding box center [406, 136] width 31 height 31
click at [114, 13] on div "MESTIS ENERGY PRIVATE LIMITED" at bounding box center [95, 16] width 139 height 10
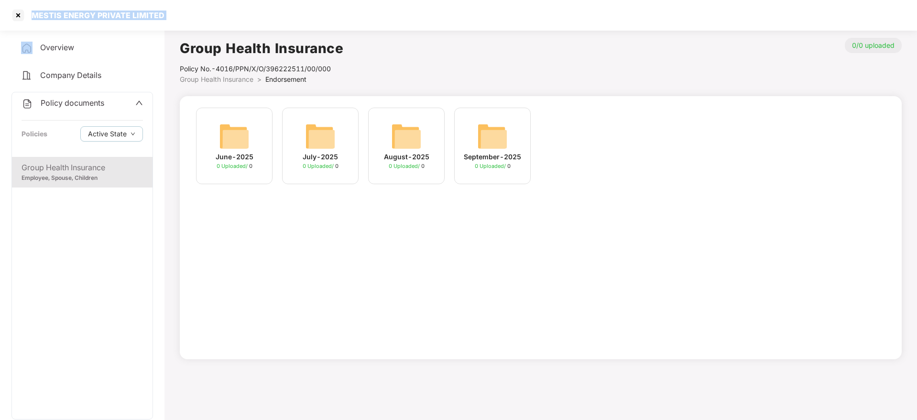
click at [114, 13] on div "MESTIS ENERGY PRIVATE LIMITED" at bounding box center [95, 16] width 139 height 10
copy div "MESTIS ENERGY PRIVATE LIMITED"
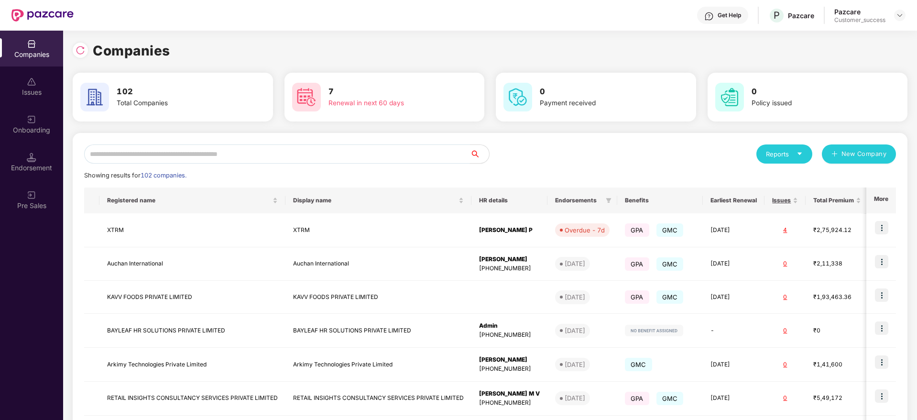
click at [156, 144] on input "text" at bounding box center [277, 153] width 386 height 19
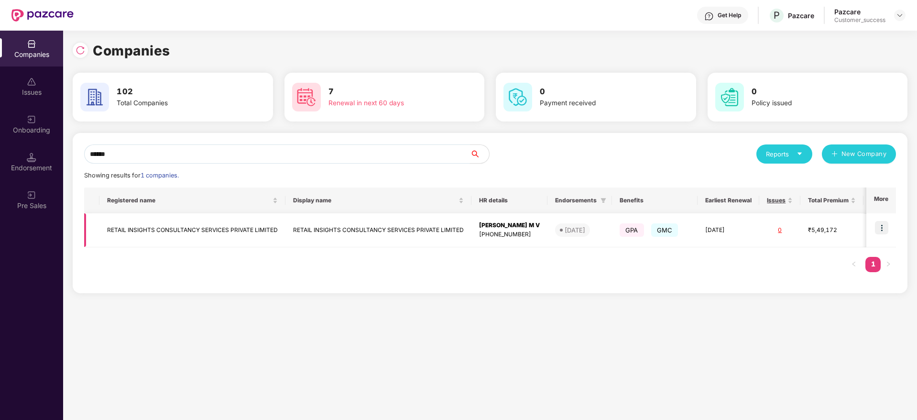
type input "******"
click at [879, 227] on img at bounding box center [881, 227] width 13 height 13
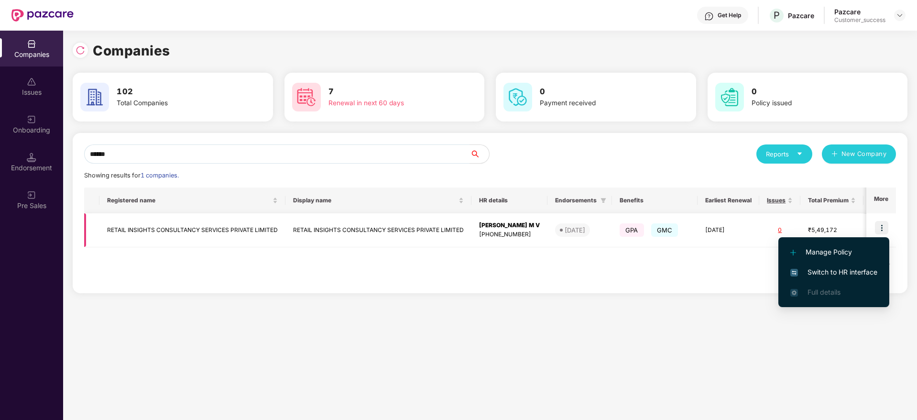
click at [879, 227] on img at bounding box center [881, 227] width 13 height 13
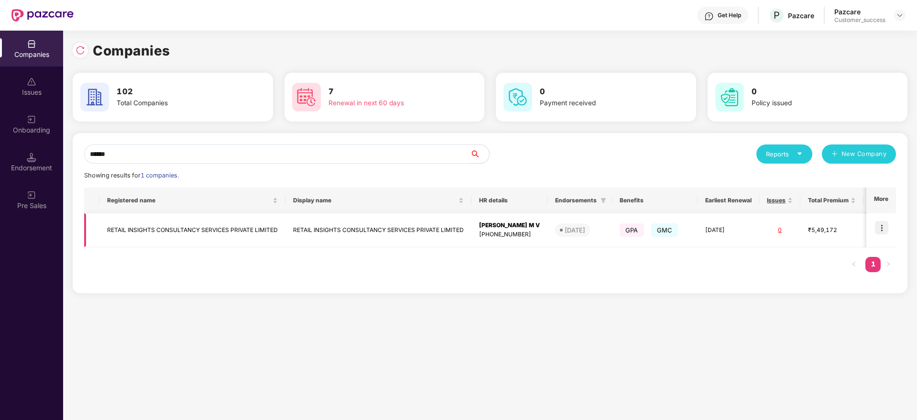
click at [882, 228] on img at bounding box center [881, 227] width 13 height 13
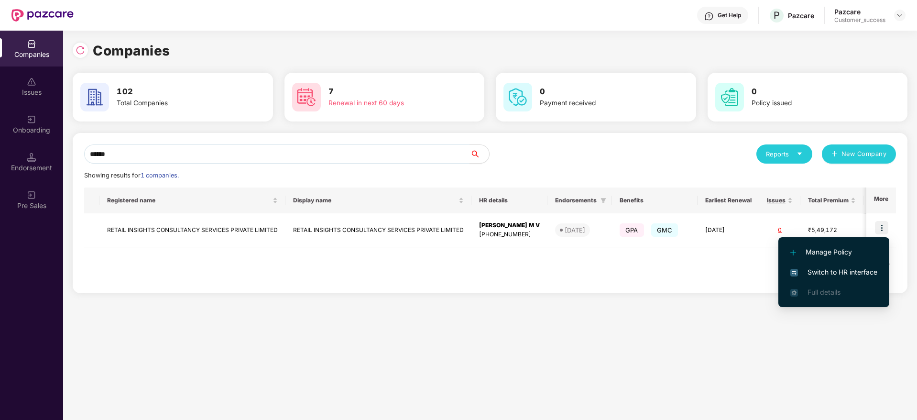
click at [843, 272] on span "Switch to HR interface" at bounding box center [833, 272] width 87 height 11
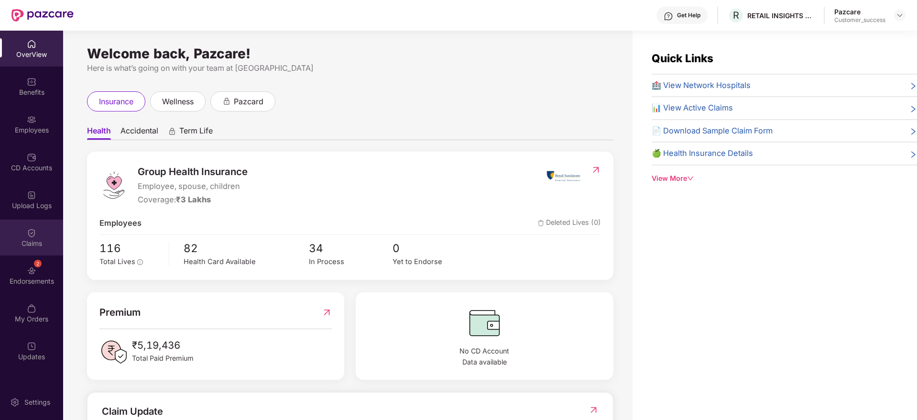
click at [23, 233] on div "Claims" at bounding box center [31, 237] width 63 height 36
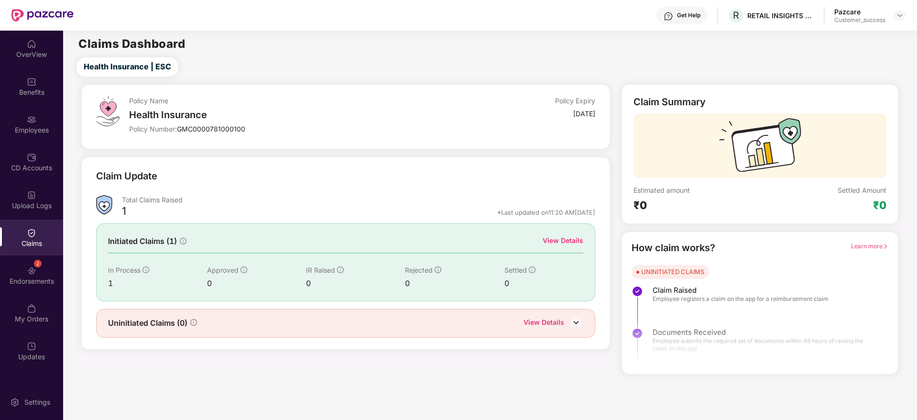
click at [575, 244] on div "View Details" at bounding box center [562, 240] width 41 height 11
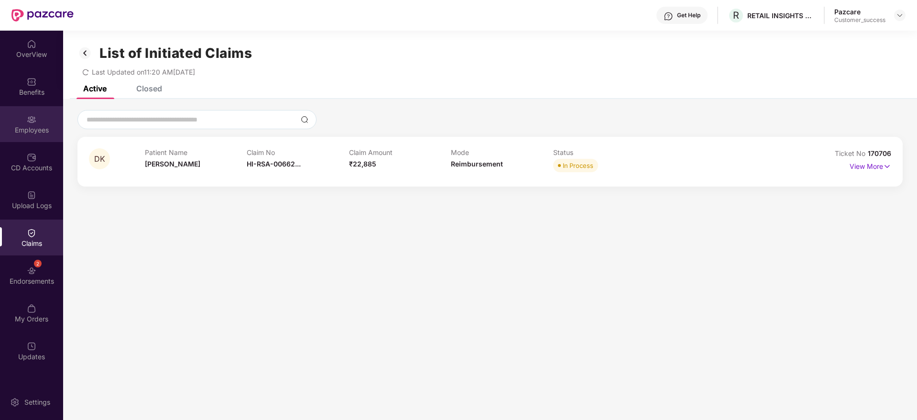
click at [40, 126] on div "Employees" at bounding box center [31, 130] width 63 height 10
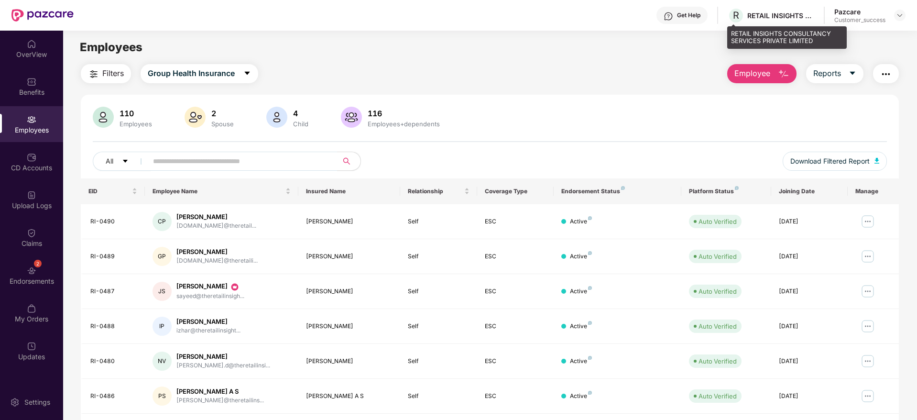
click at [767, 15] on div "RETAIL INSIGHTS CONSULTANCY SERVICES PRIVATE LIMITED" at bounding box center [780, 15] width 67 height 9
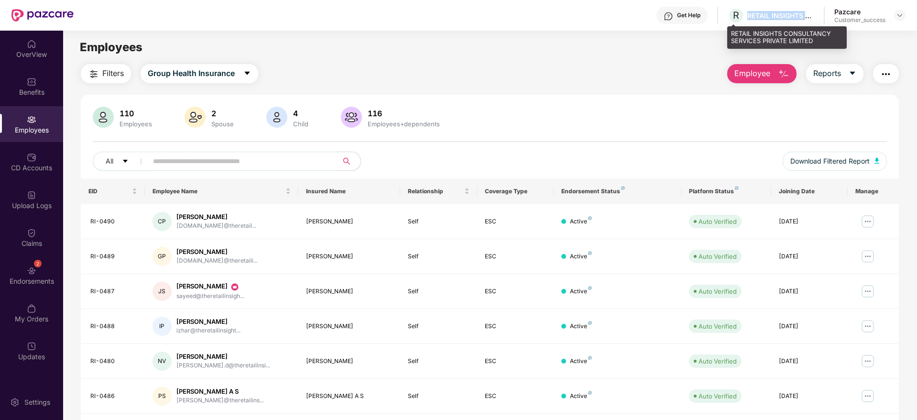
click at [767, 15] on div "RETAIL INSIGHTS CONSULTANCY SERVICES PRIVATE LIMITED" at bounding box center [780, 15] width 67 height 9
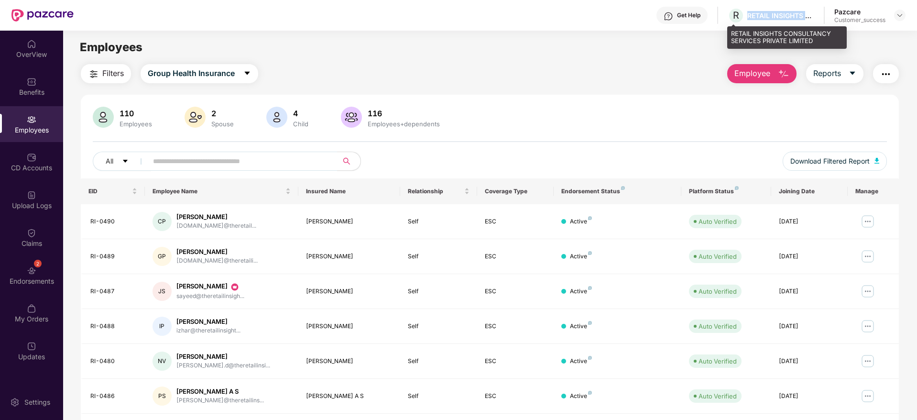
click at [767, 15] on div "RETAIL INSIGHTS CONSULTANCY SERVICES PRIVATE LIMITED" at bounding box center [780, 15] width 67 height 9
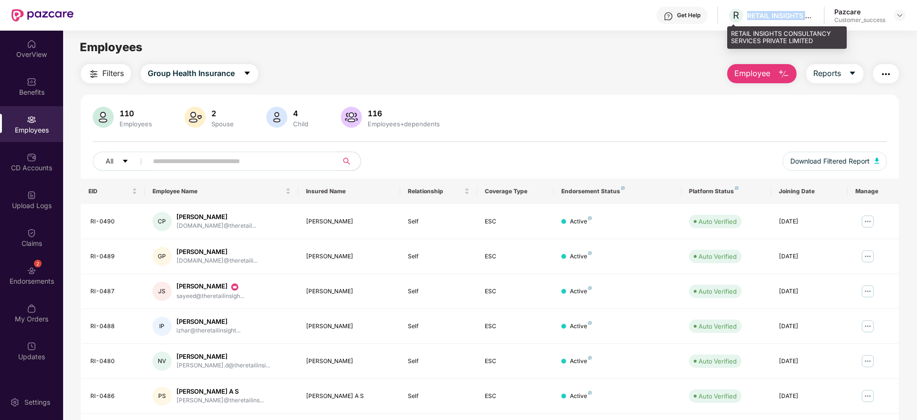
click at [767, 15] on div "RETAIL INSIGHTS CONSULTANCY SERVICES PRIVATE LIMITED" at bounding box center [780, 15] width 67 height 9
copy div "RETAIL INSIGHTS CONSULTANCY SERVICES PRIVATE LIMITED"
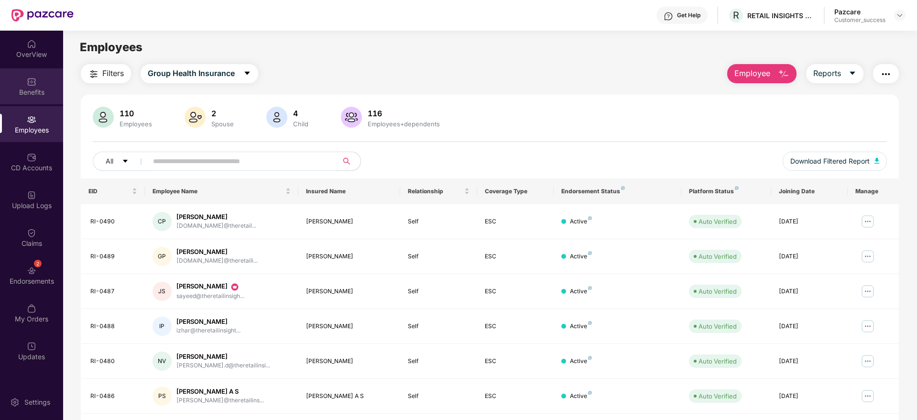
click at [36, 97] on div "Benefits" at bounding box center [31, 86] width 63 height 36
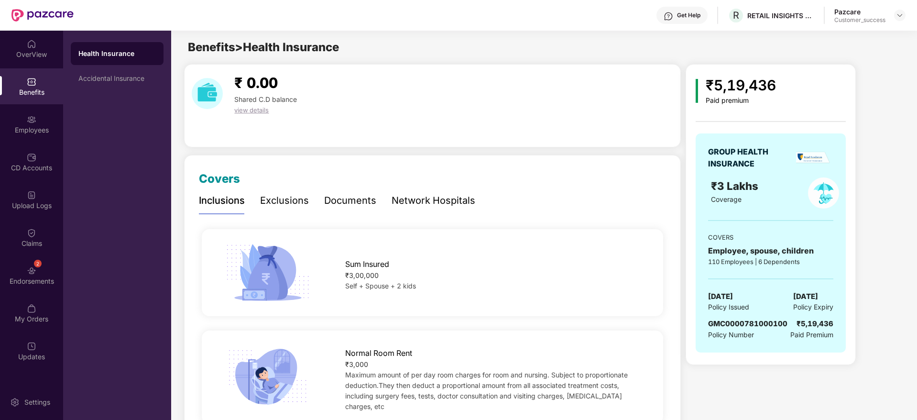
click at [747, 323] on span "GMC0000781000100" at bounding box center [747, 323] width 79 height 9
copy span "GMC0000781000100"
